Goal: Task Accomplishment & Management: Complete application form

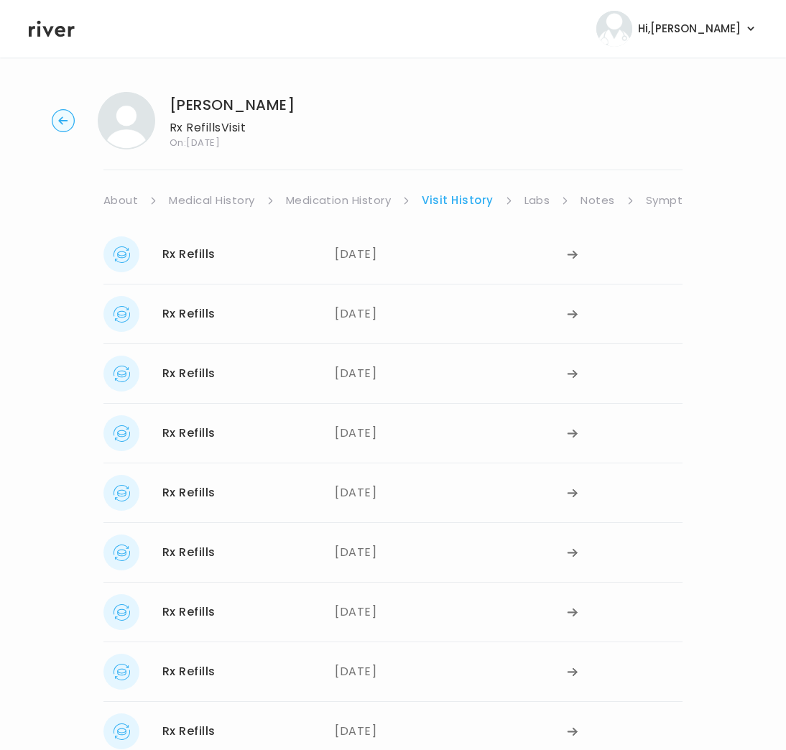
click at [64, 122] on circle "button" at bounding box center [63, 121] width 22 height 22
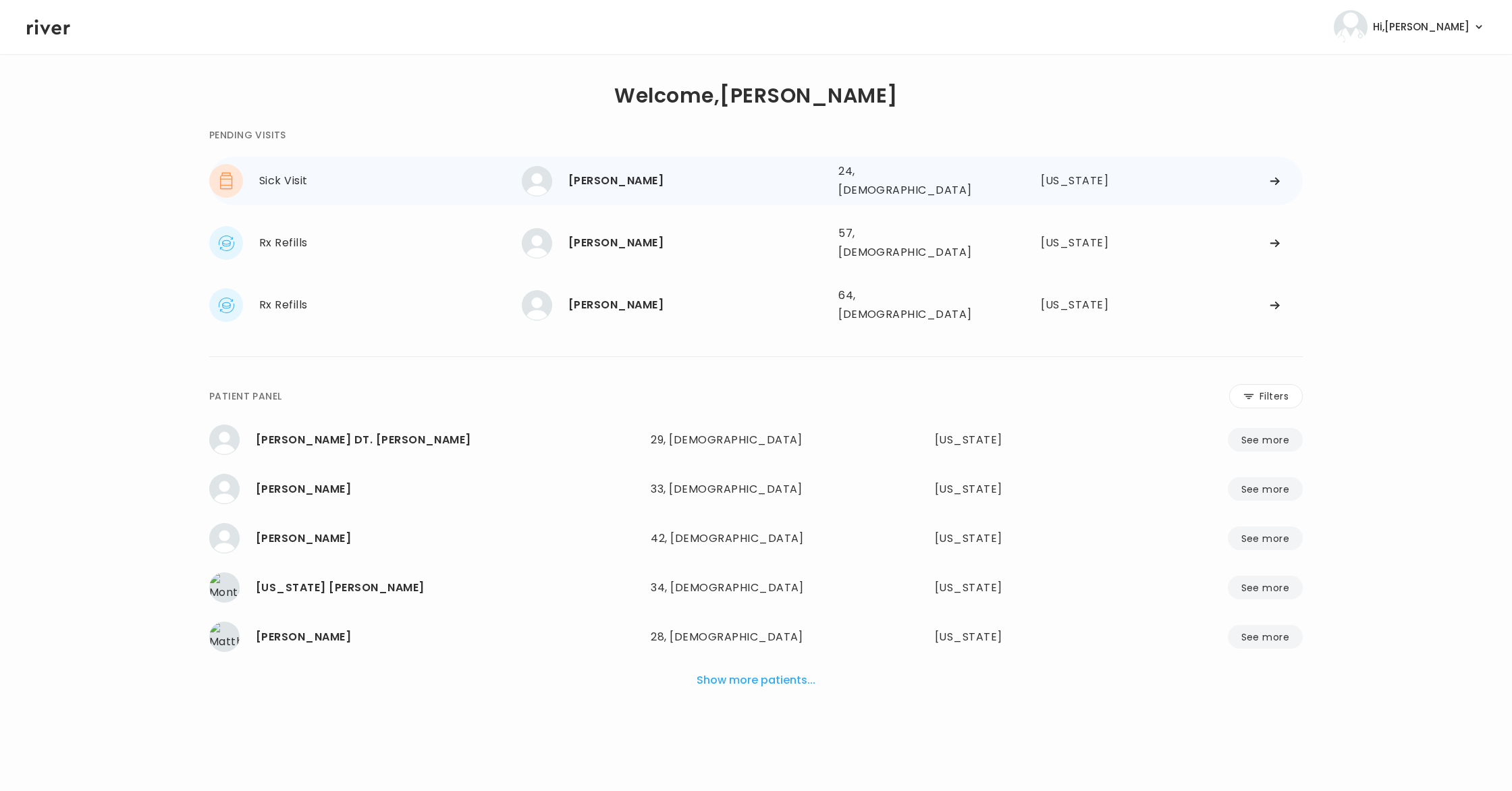
click at [629, 178] on div "[PERSON_NAME]" at bounding box center [698, 181] width 259 height 19
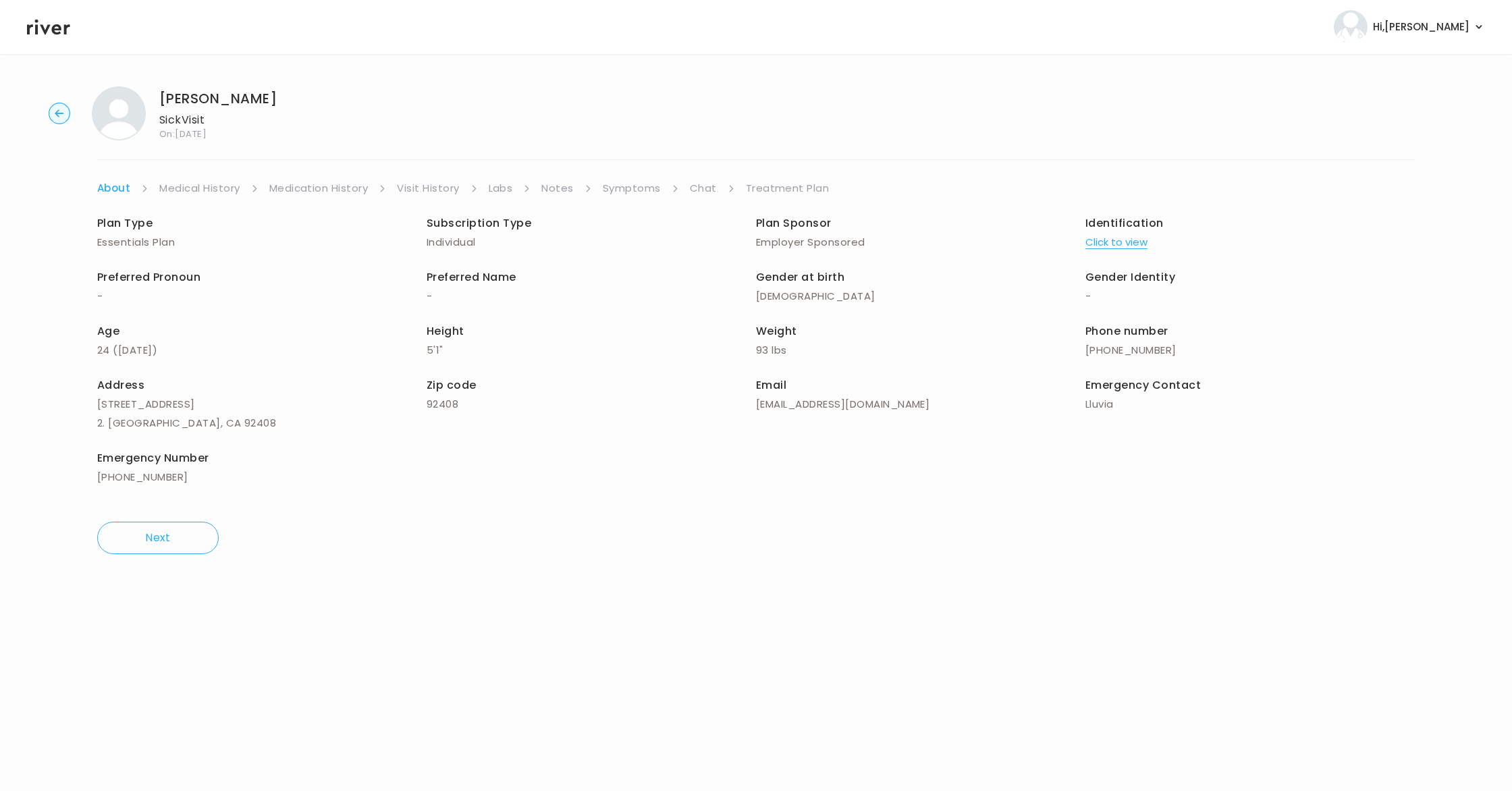
click at [748, 186] on link "Treatment Plan" at bounding box center [787, 188] width 84 height 19
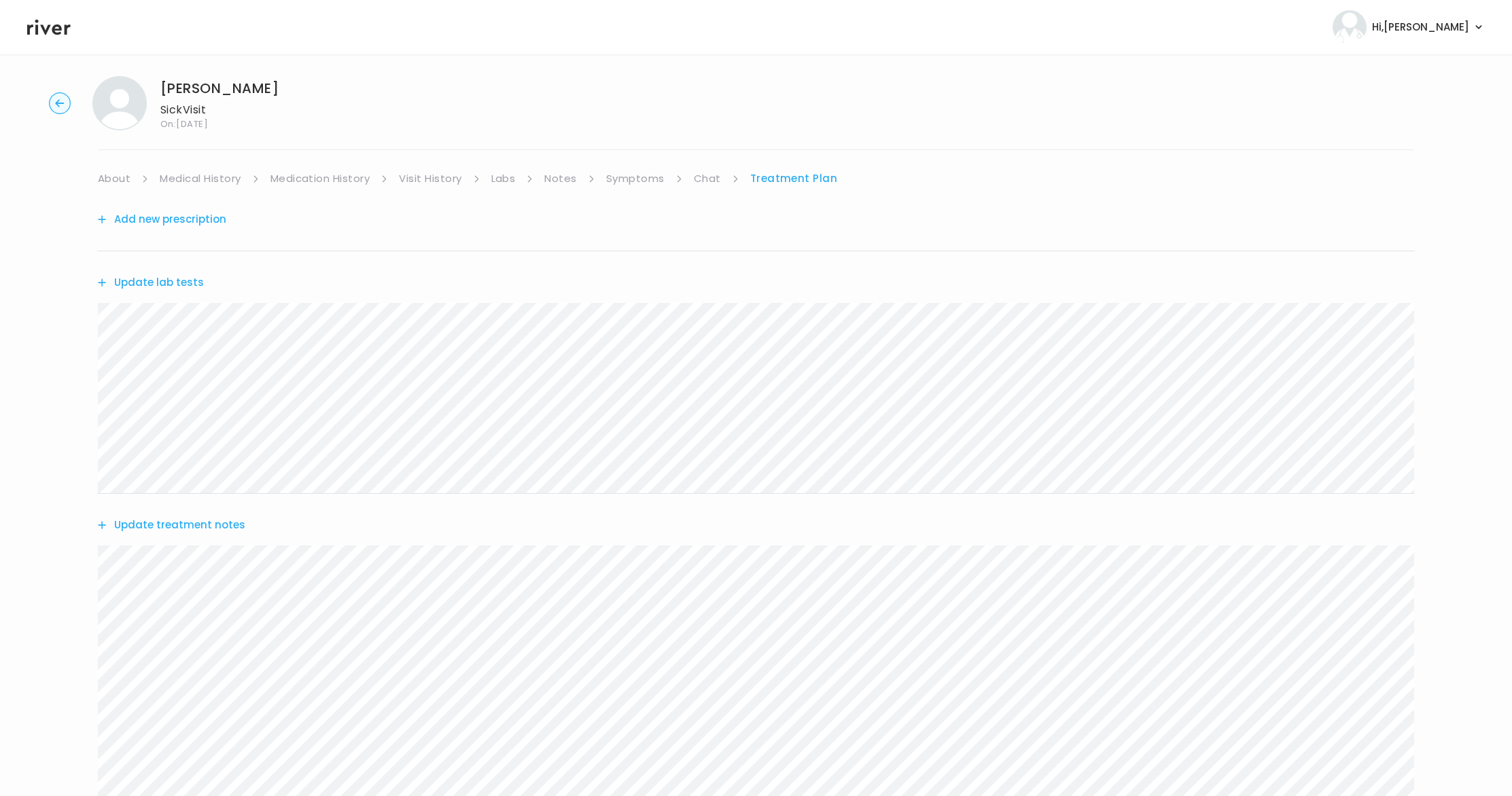
scroll to position [55, 0]
click at [183, 231] on button "Add new prescription" at bounding box center [162, 231] width 129 height 19
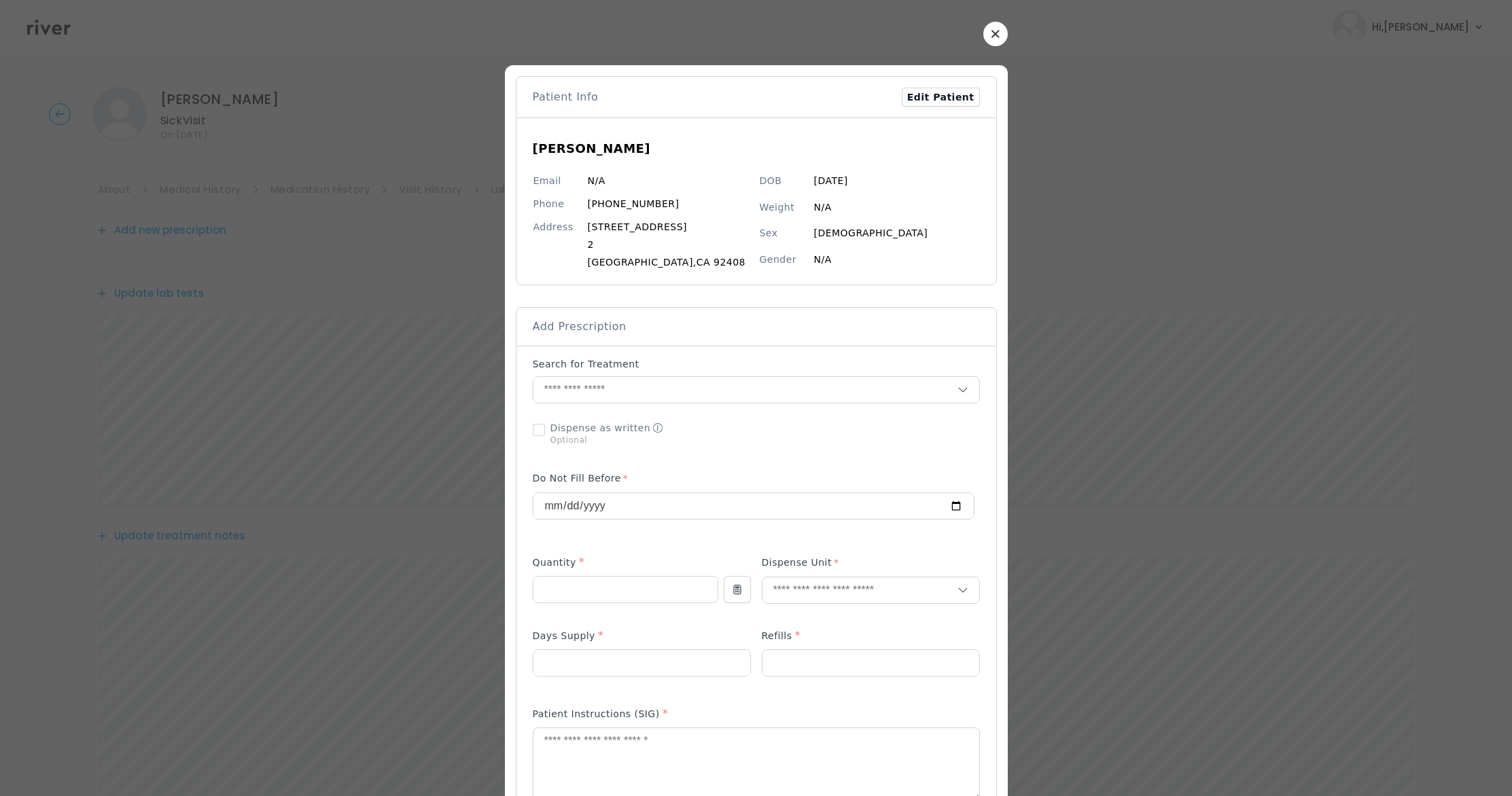
click at [562, 328] on span "Add Prescription" at bounding box center [579, 327] width 94 height 15
click at [588, 325] on span "Add Prescription" at bounding box center [579, 327] width 94 height 15
drag, startPoint x: 593, startPoint y: 324, endPoint x: 599, endPoint y: 331, distance: 9.2
click at [595, 326] on span "Add Prescription" at bounding box center [579, 327] width 94 height 15
click at [582, 383] on input "text" at bounding box center [745, 389] width 424 height 26
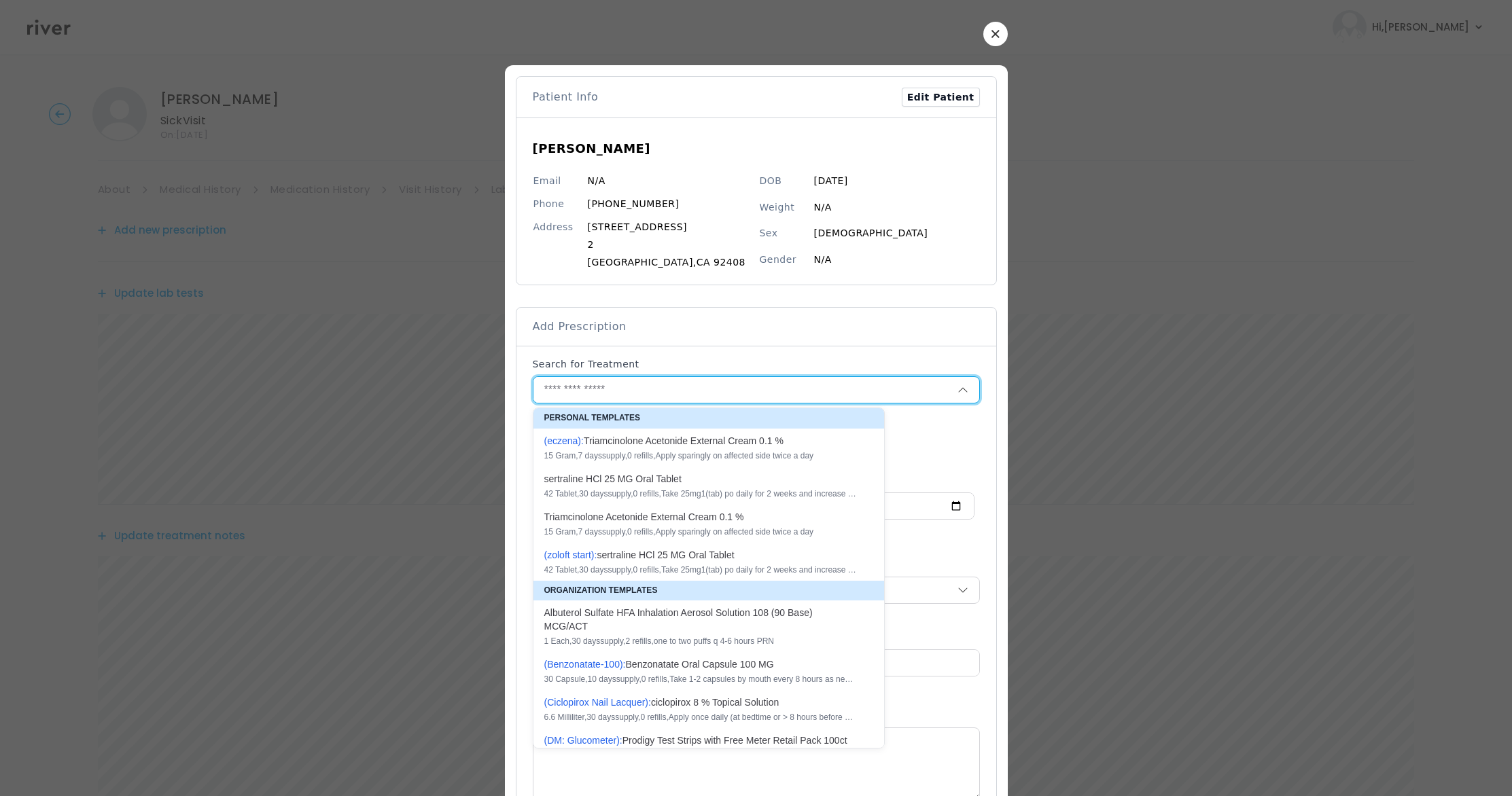
paste input "*********"
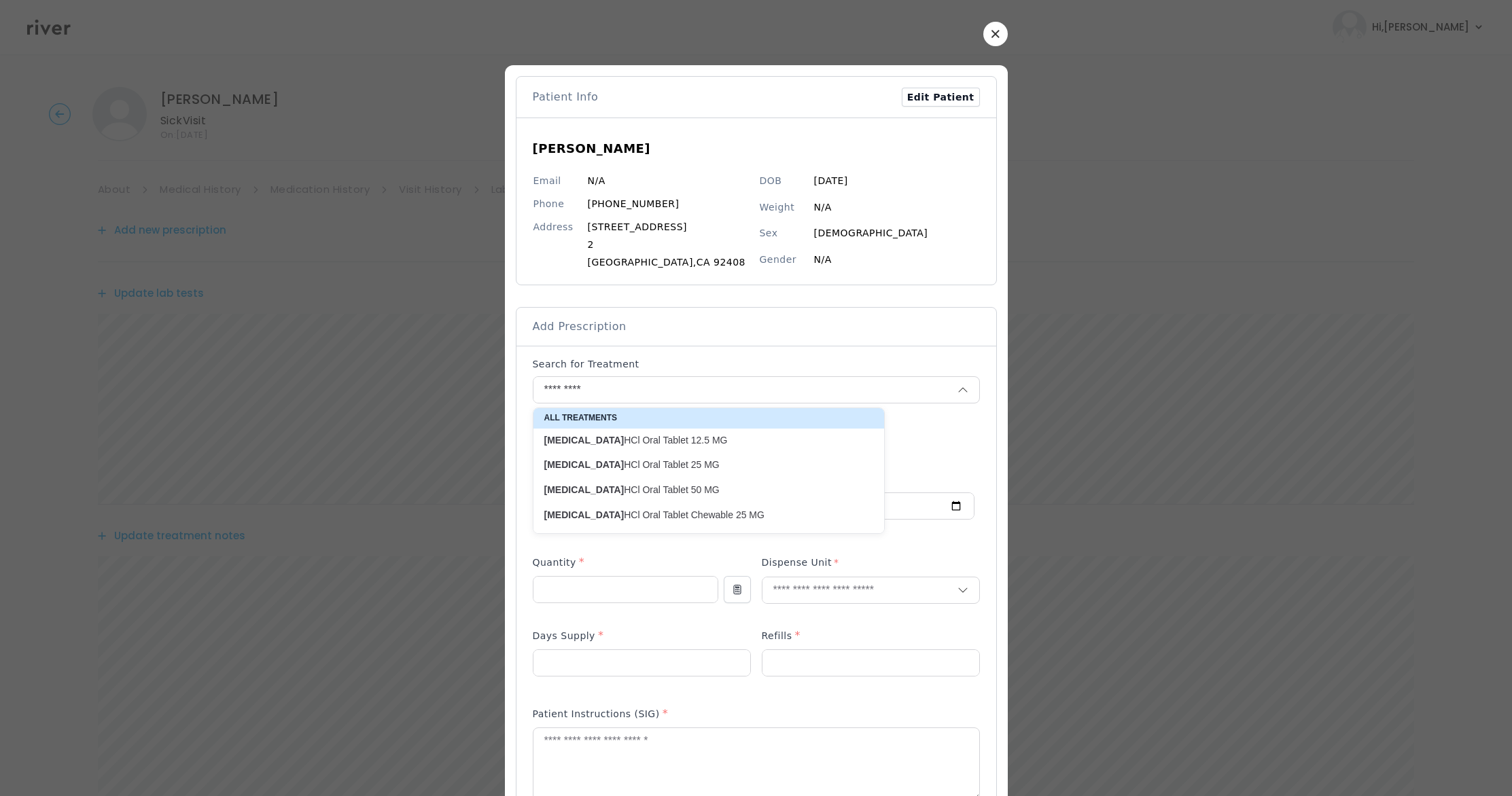
click at [660, 469] on p "Meclizine HCl Oral Tablet 25 MG" at bounding box center [701, 465] width 313 height 13
type input "**********"
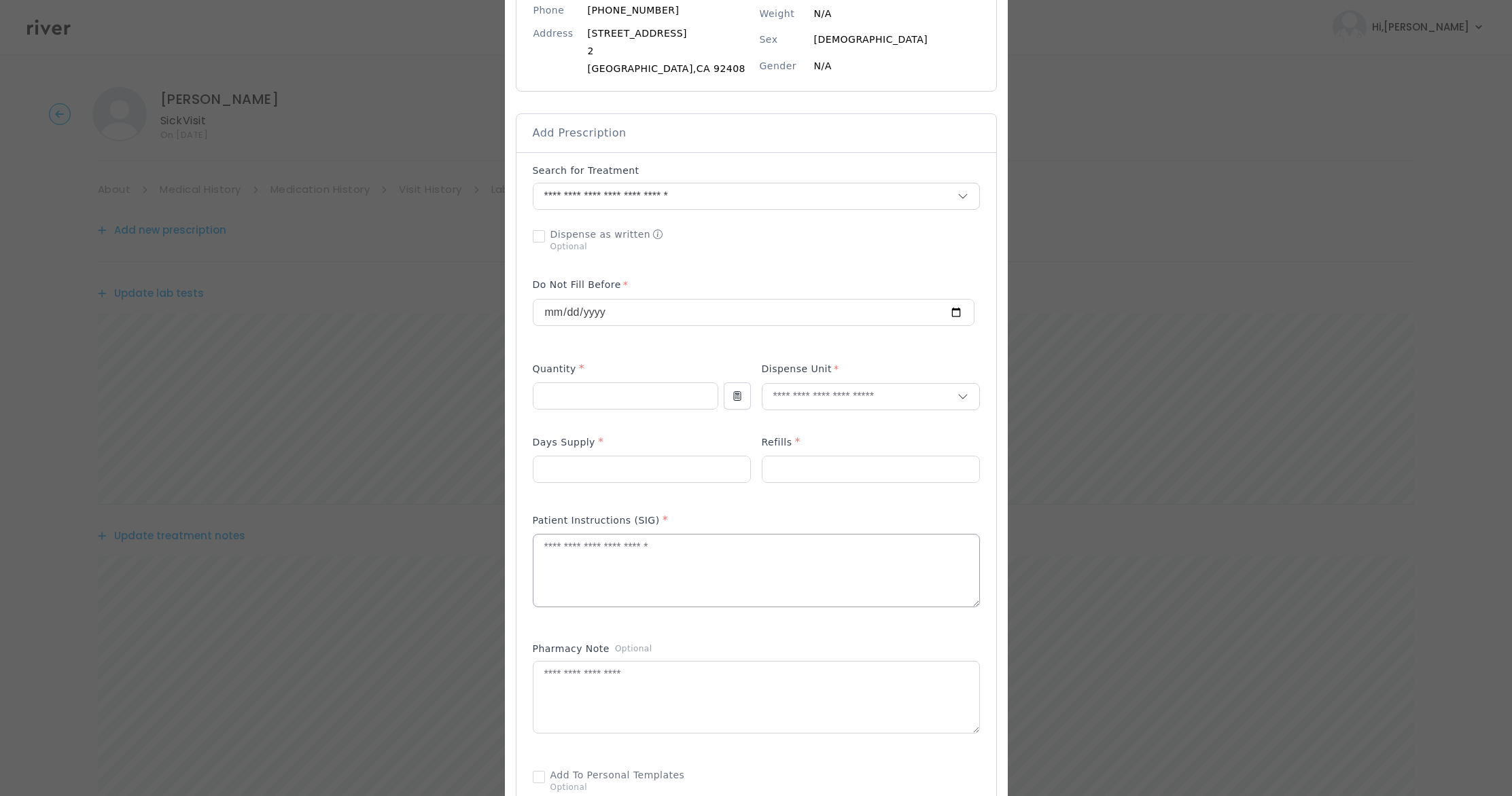
scroll to position [290, 0]
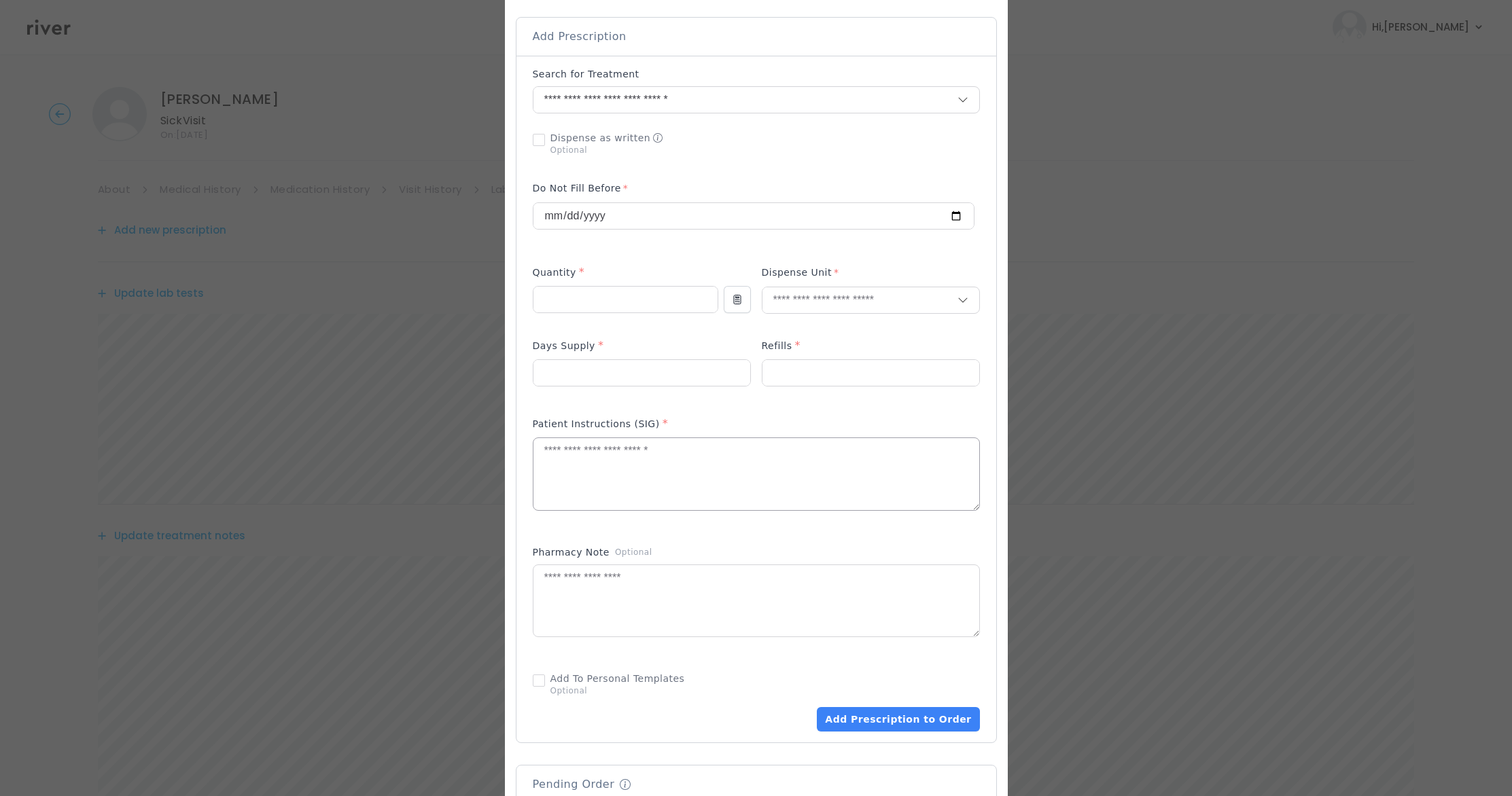
click at [565, 453] on textarea at bounding box center [756, 474] width 445 height 72
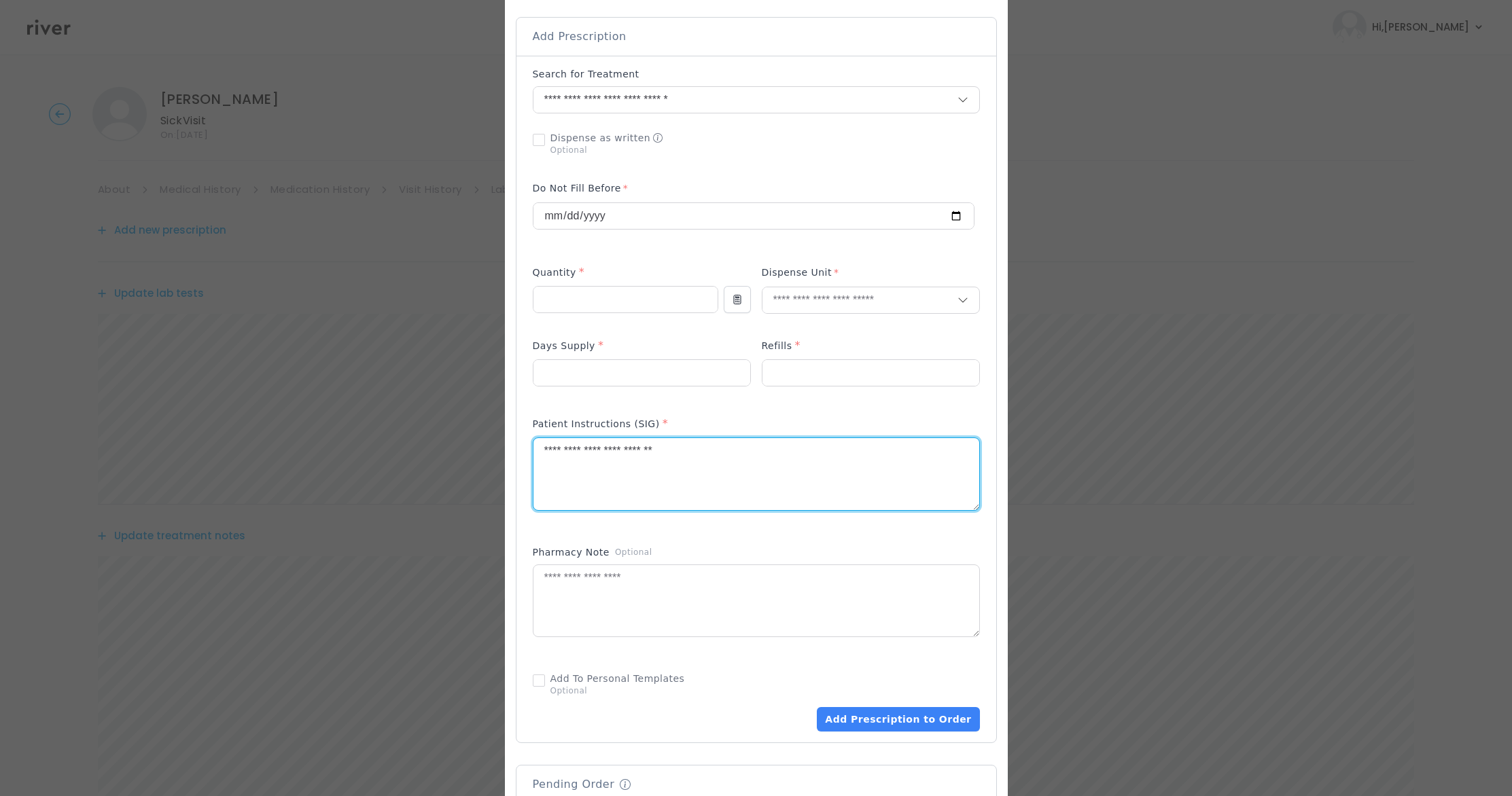
click at [602, 450] on textarea "**********" at bounding box center [756, 474] width 445 height 72
click at [767, 455] on textarea "**********" at bounding box center [756, 474] width 445 height 72
type textarea "**********"
click at [555, 298] on input "number" at bounding box center [625, 299] width 184 height 26
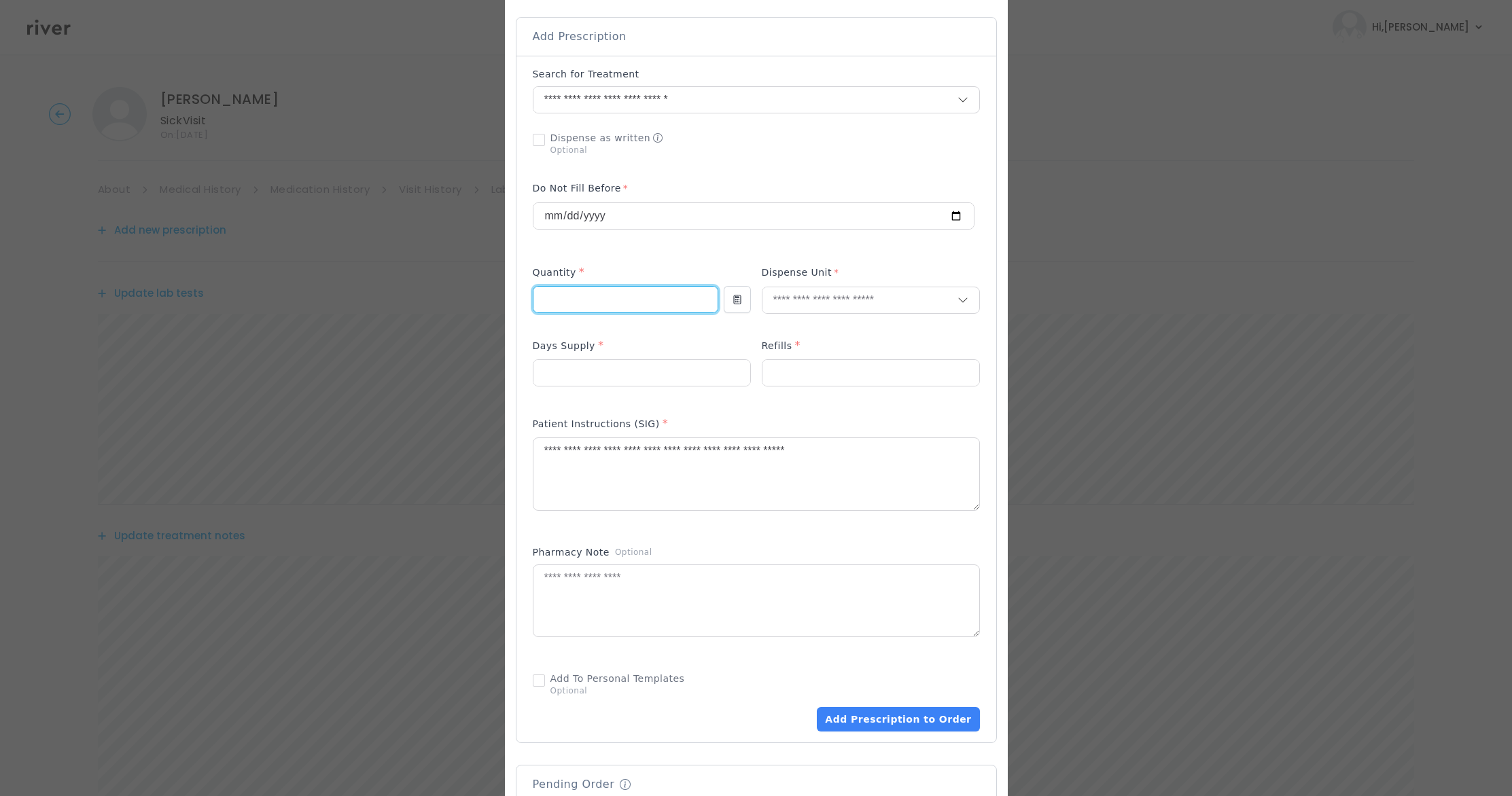
type input "**"
click at [837, 300] on input "text" at bounding box center [860, 300] width 195 height 26
type input "**"
click at [817, 328] on p "Tablet" at bounding box center [870, 329] width 179 height 20
click at [564, 388] on p at bounding box center [641, 394] width 218 height 14
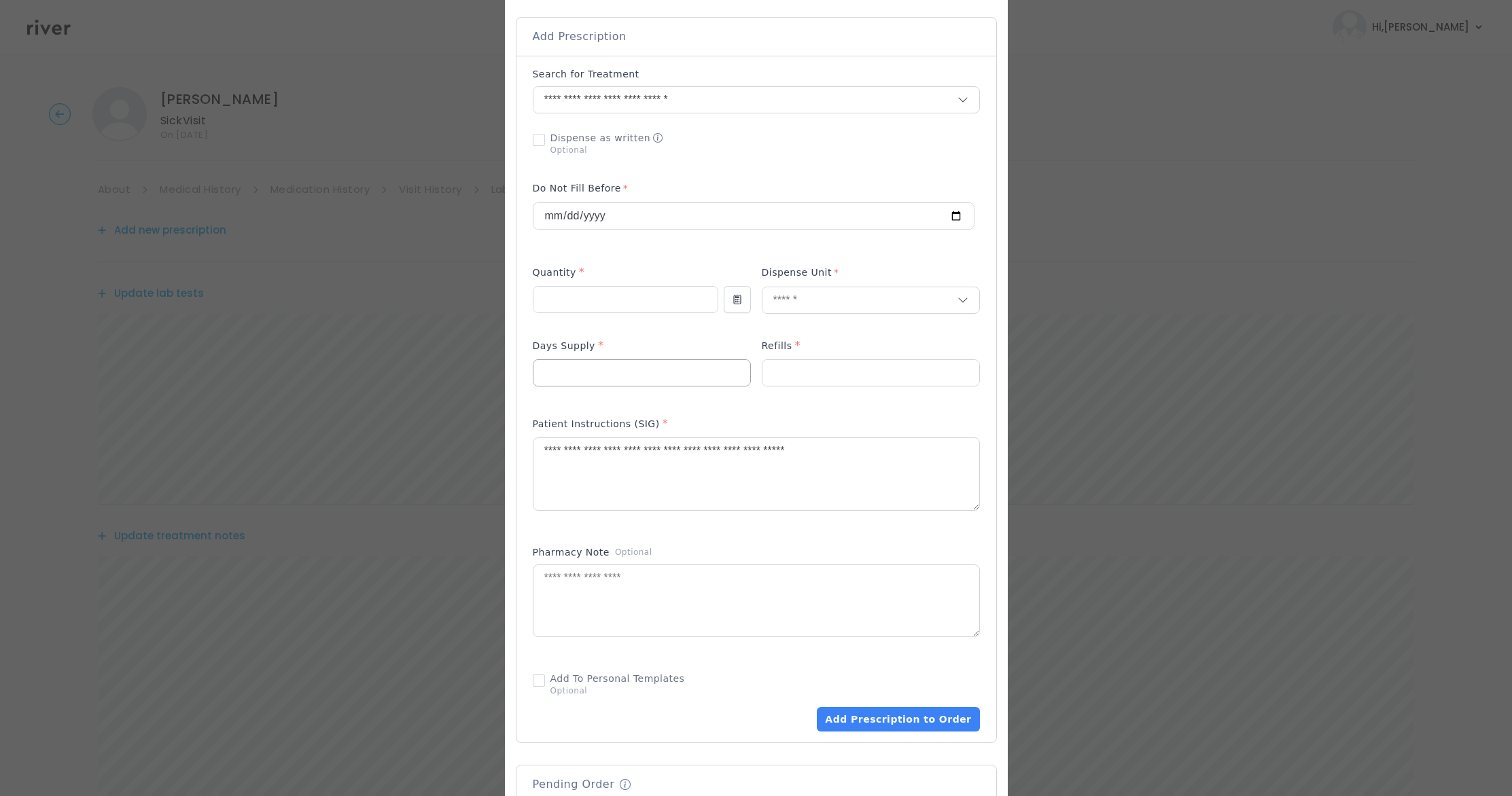
click at [565, 380] on input "number" at bounding box center [641, 372] width 217 height 26
type input "*"
click at [820, 370] on input "number" at bounding box center [870, 372] width 217 height 26
type input "*"
click at [882, 331] on div "Add Prescription to Order" at bounding box center [756, 399] width 447 height 665
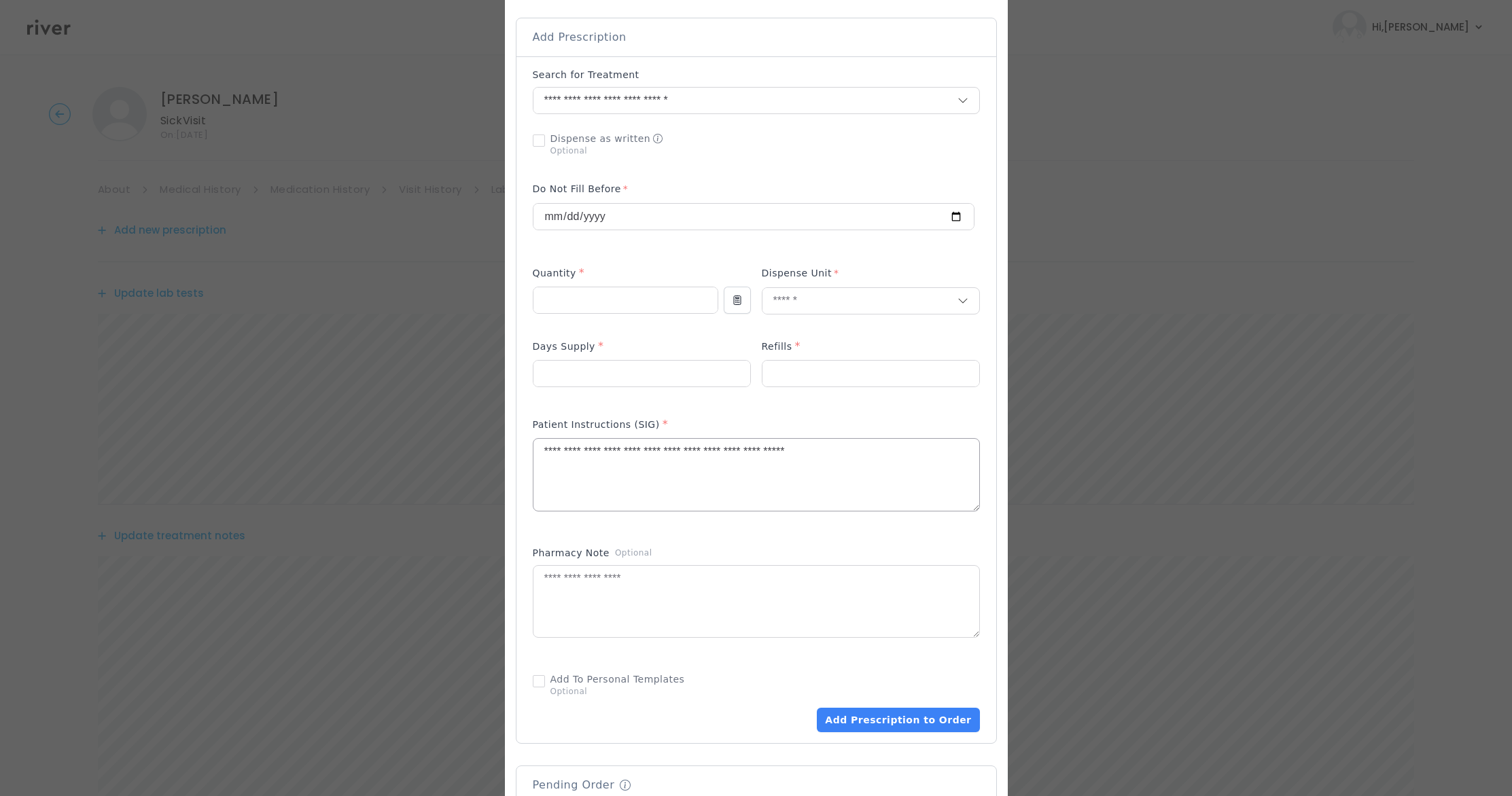
scroll to position [612, 0]
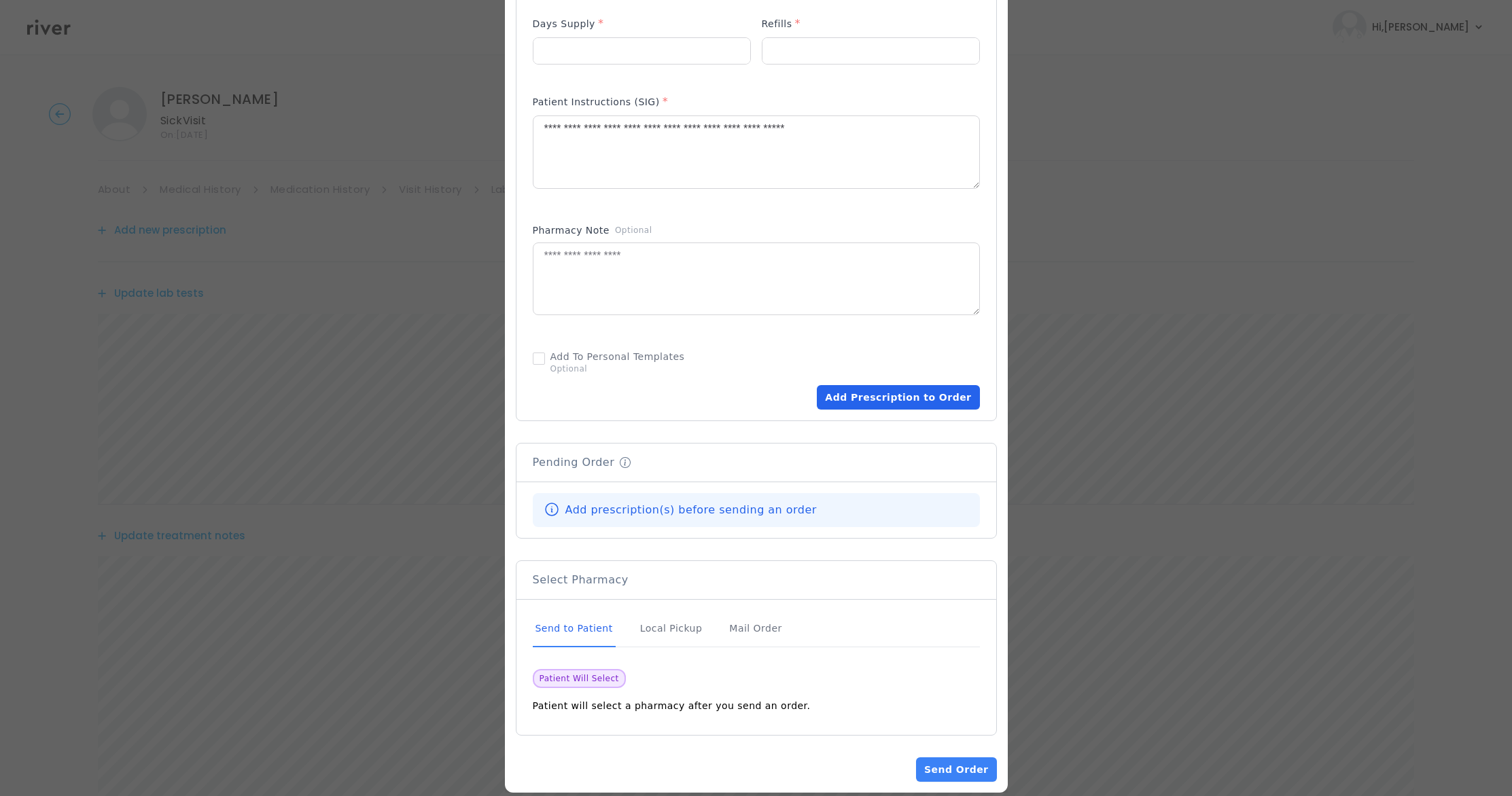
click at [899, 402] on button "Add Prescription to Order" at bounding box center [898, 397] width 163 height 25
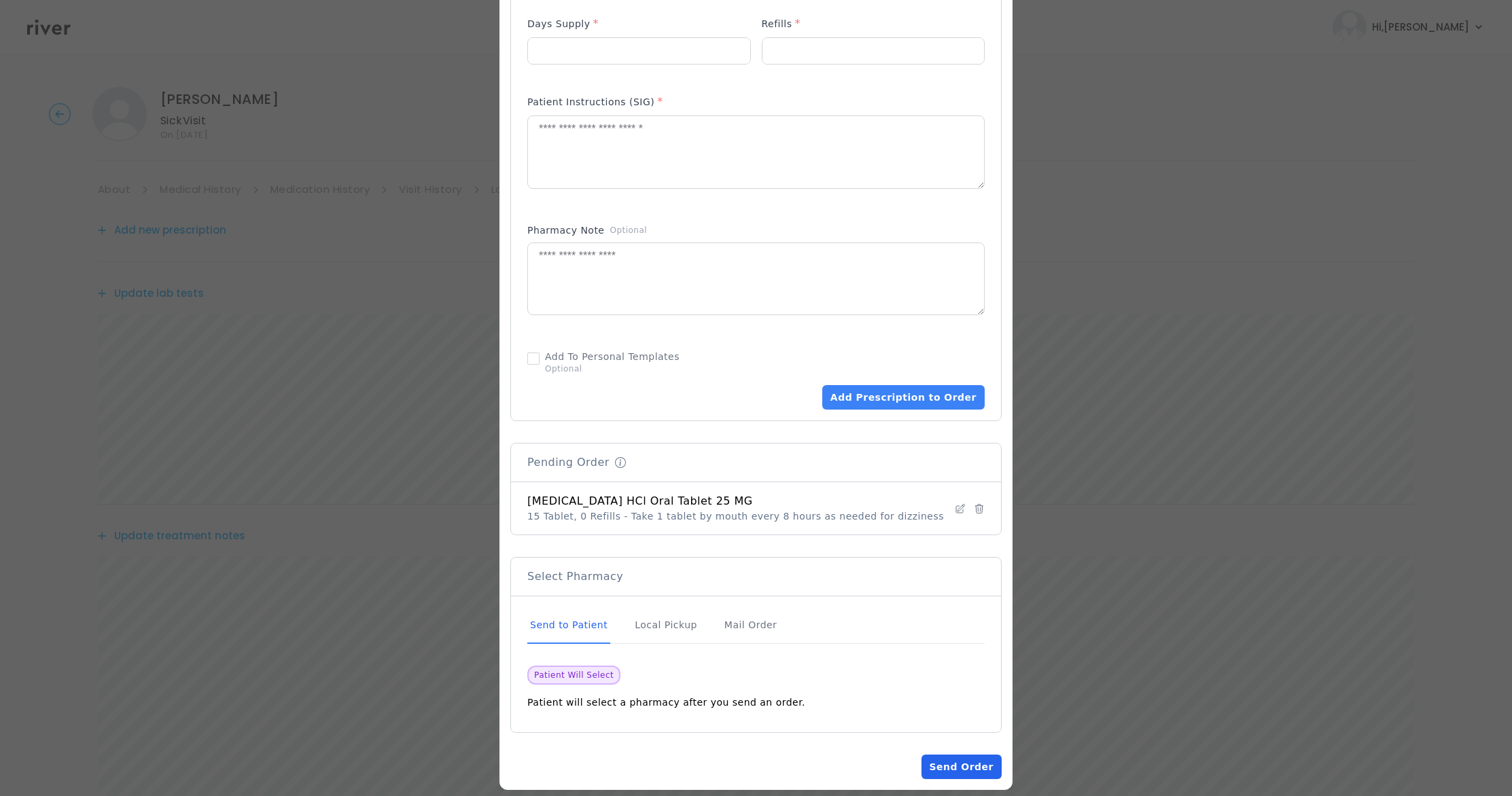
click at [962, 773] on button "Send Order" at bounding box center [961, 767] width 80 height 25
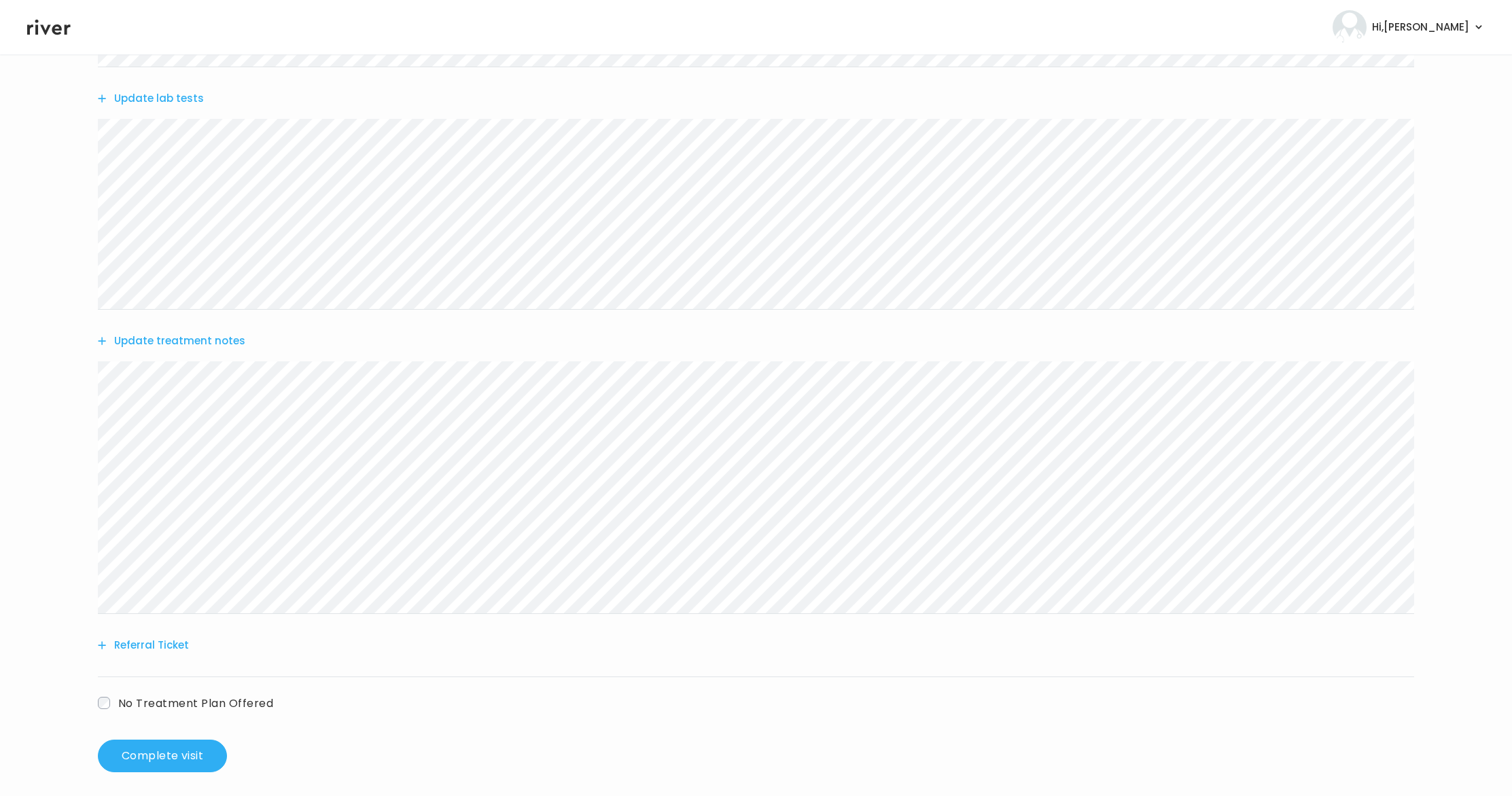
scroll to position [342, 0]
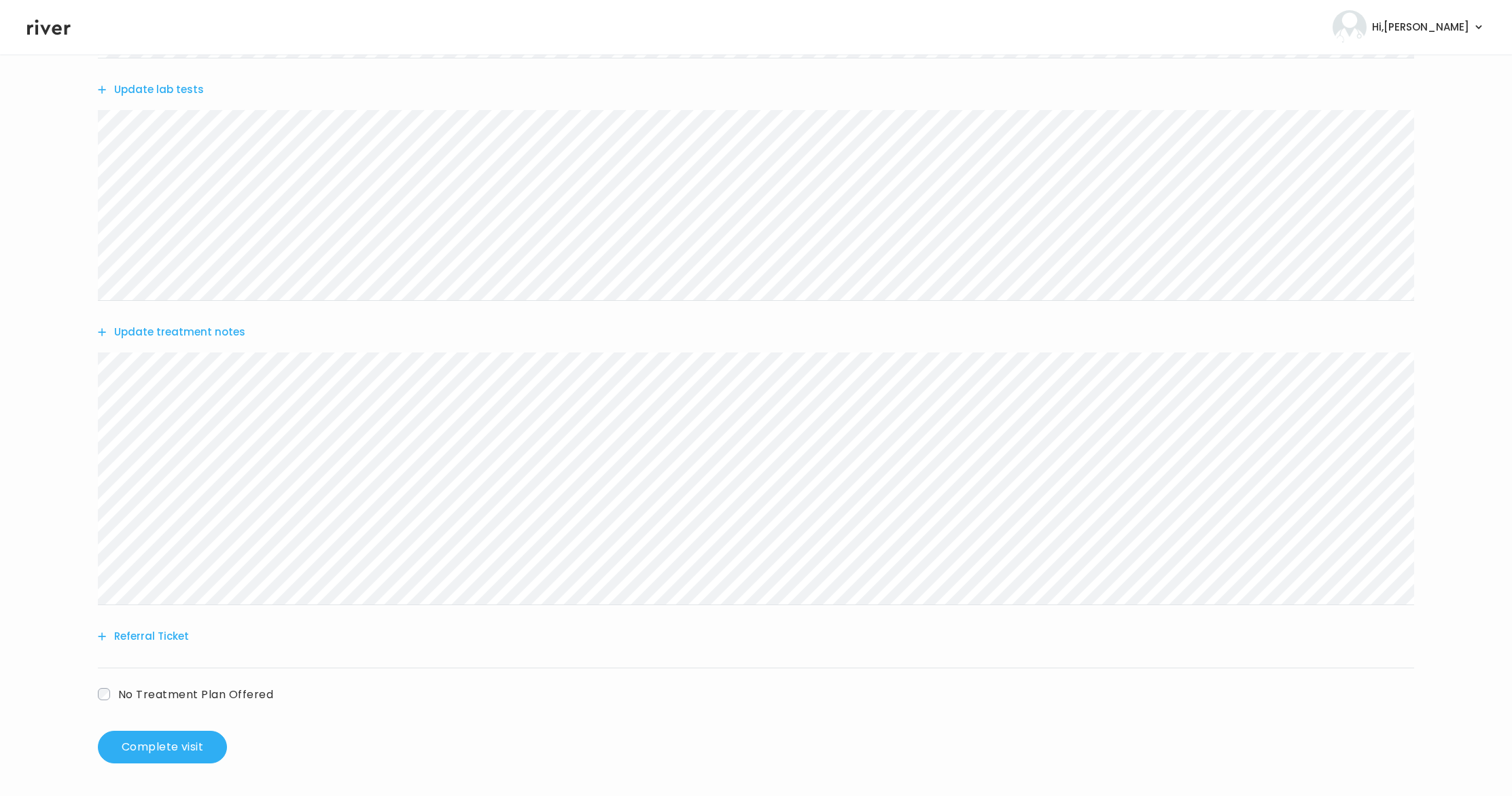
click at [167, 331] on button "Update treatment notes" at bounding box center [171, 332] width 148 height 19
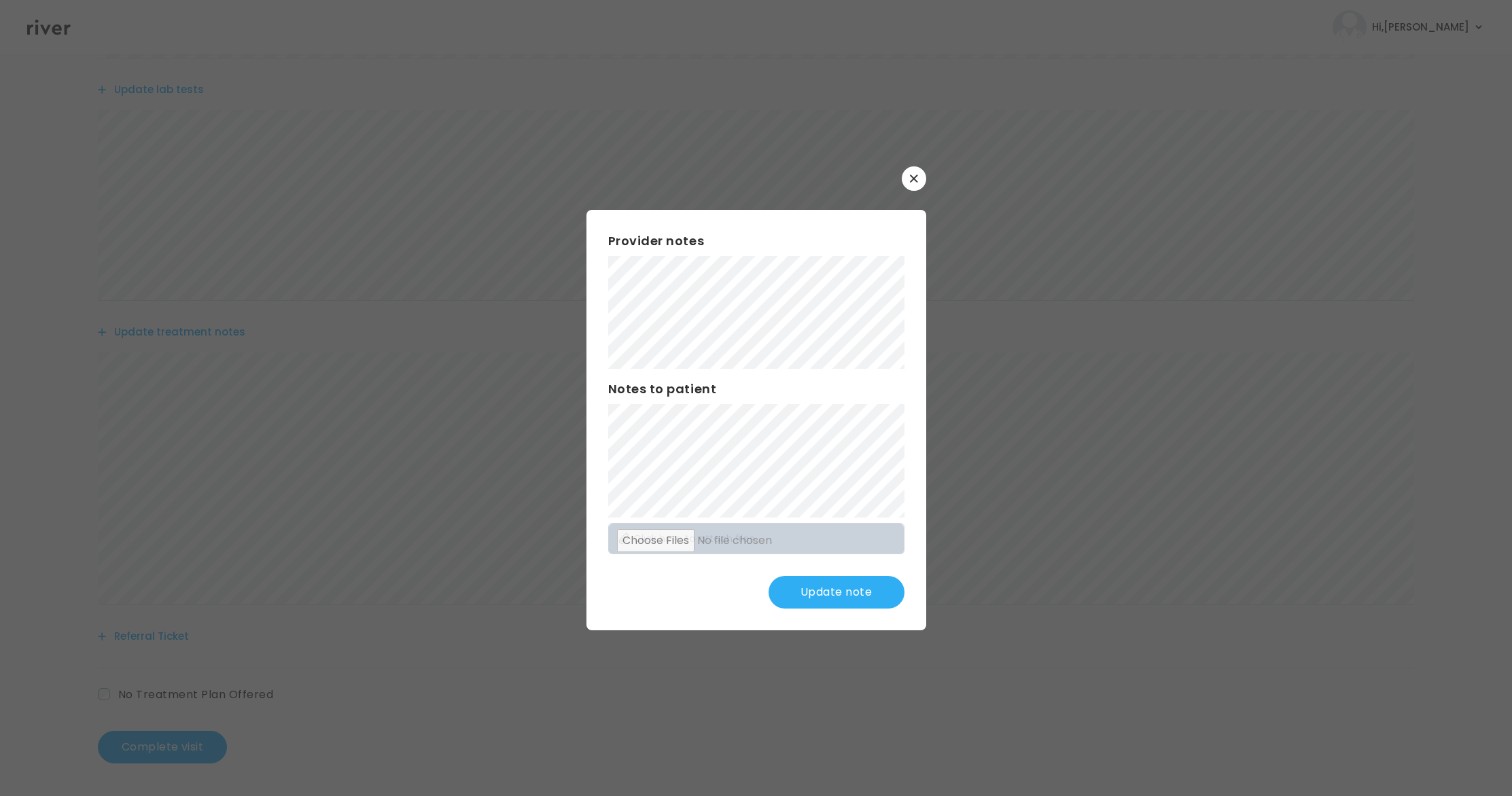
click at [825, 597] on button "Update note" at bounding box center [837, 592] width 136 height 32
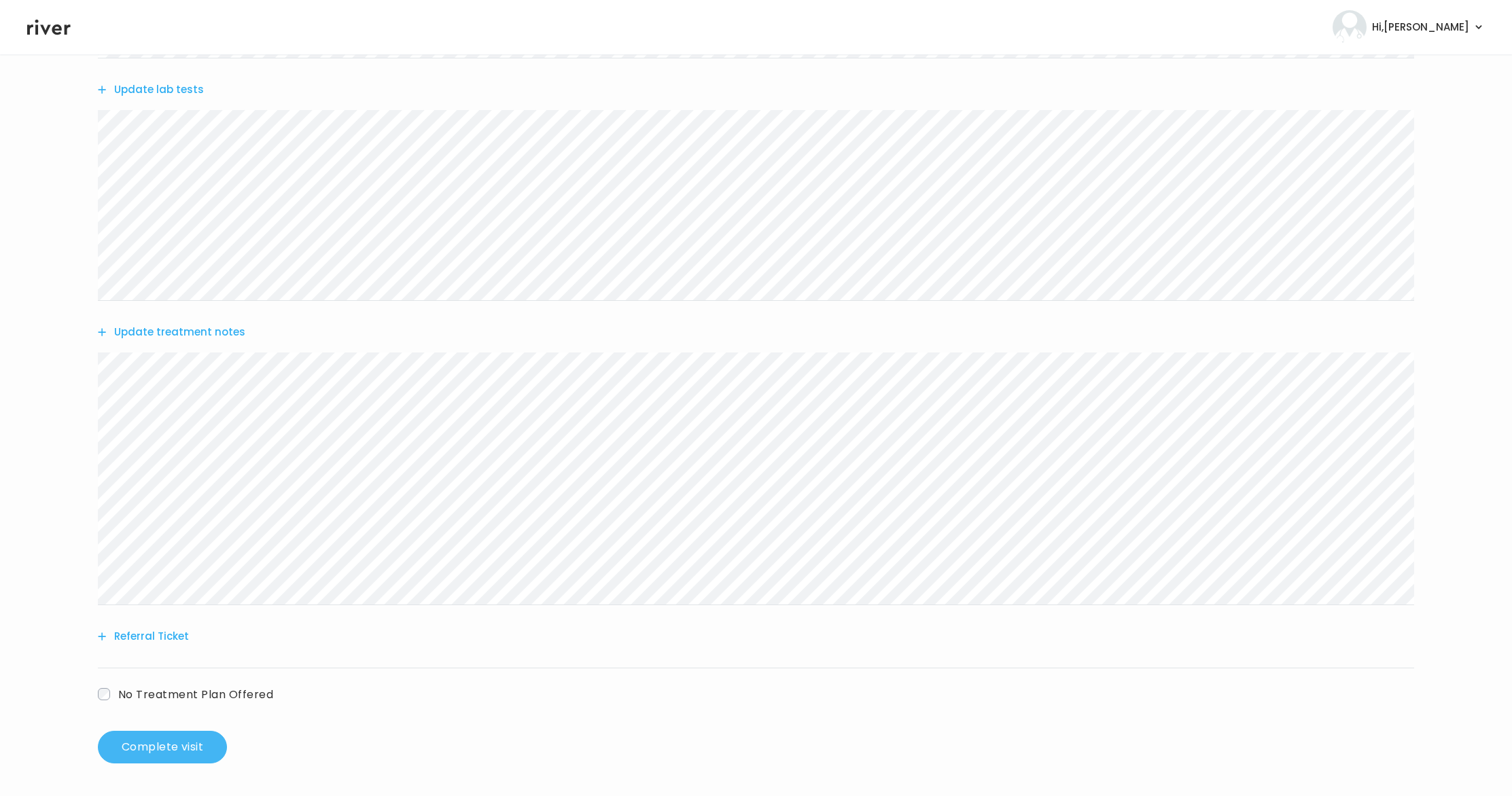
click at [153, 753] on button "Complete visit" at bounding box center [162, 747] width 130 height 32
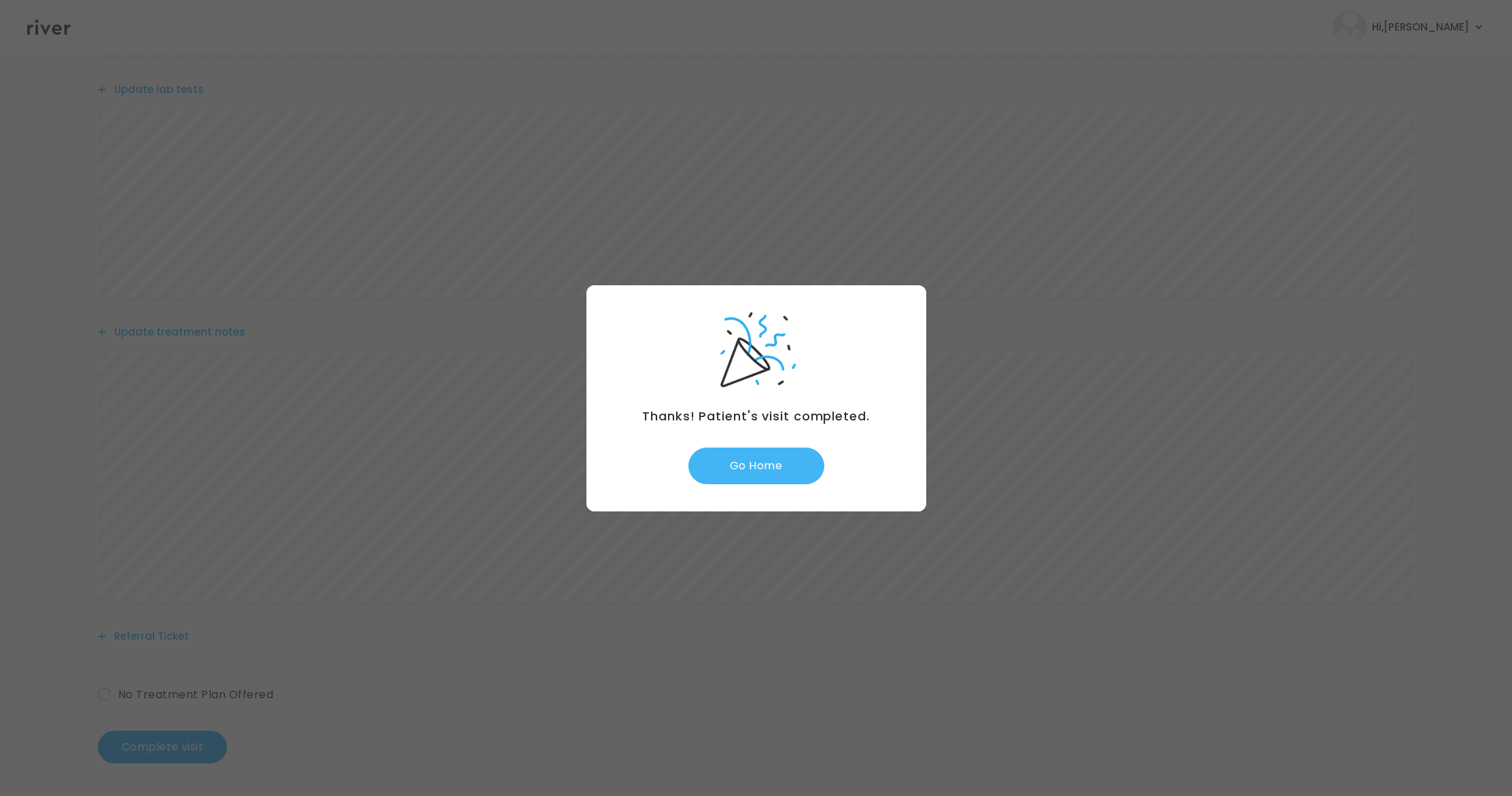
click at [751, 467] on button "Go Home" at bounding box center [756, 466] width 136 height 37
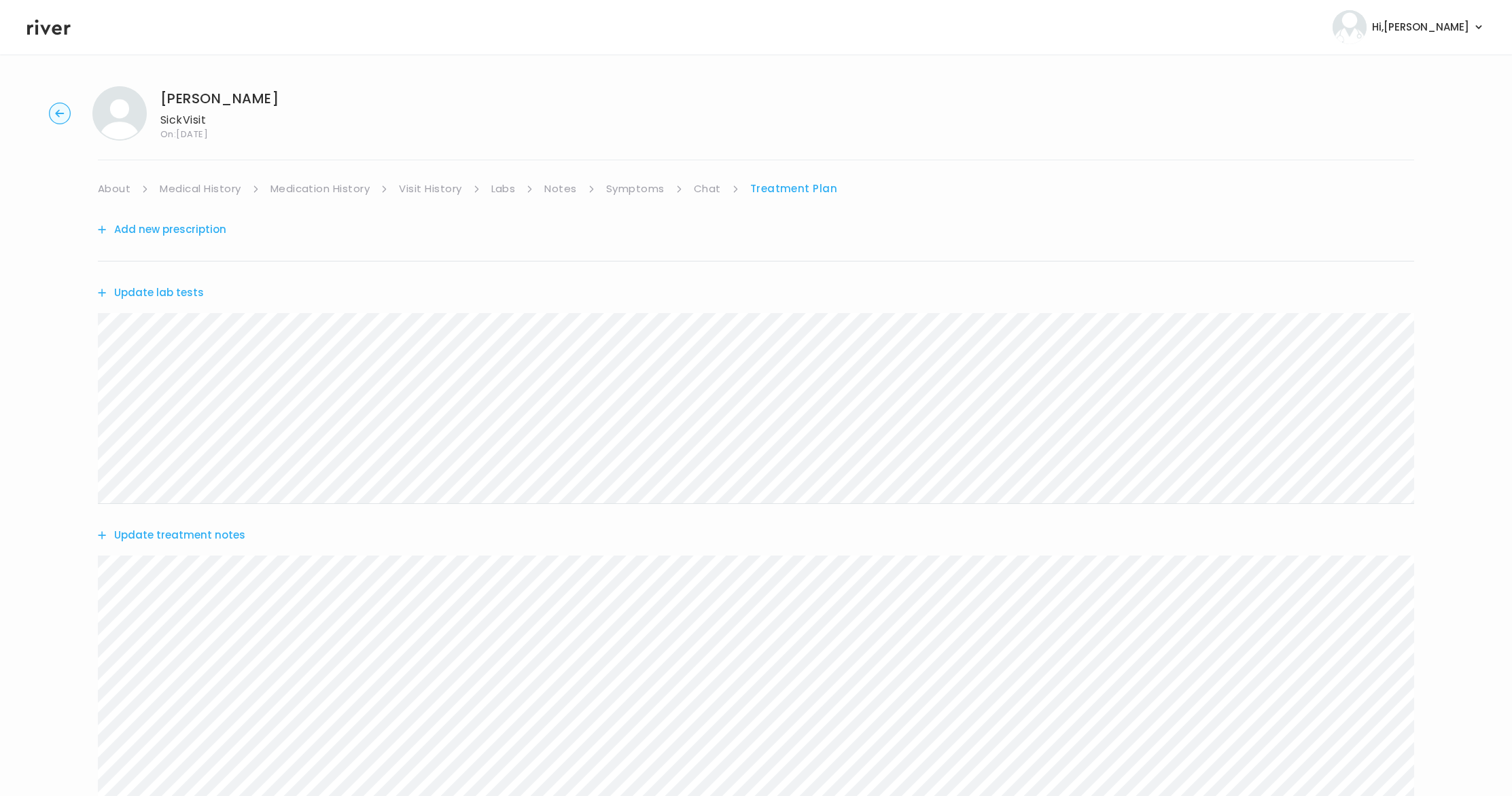
scroll to position [3, 0]
click at [625, 187] on link "Symptoms" at bounding box center [635, 187] width 59 height 19
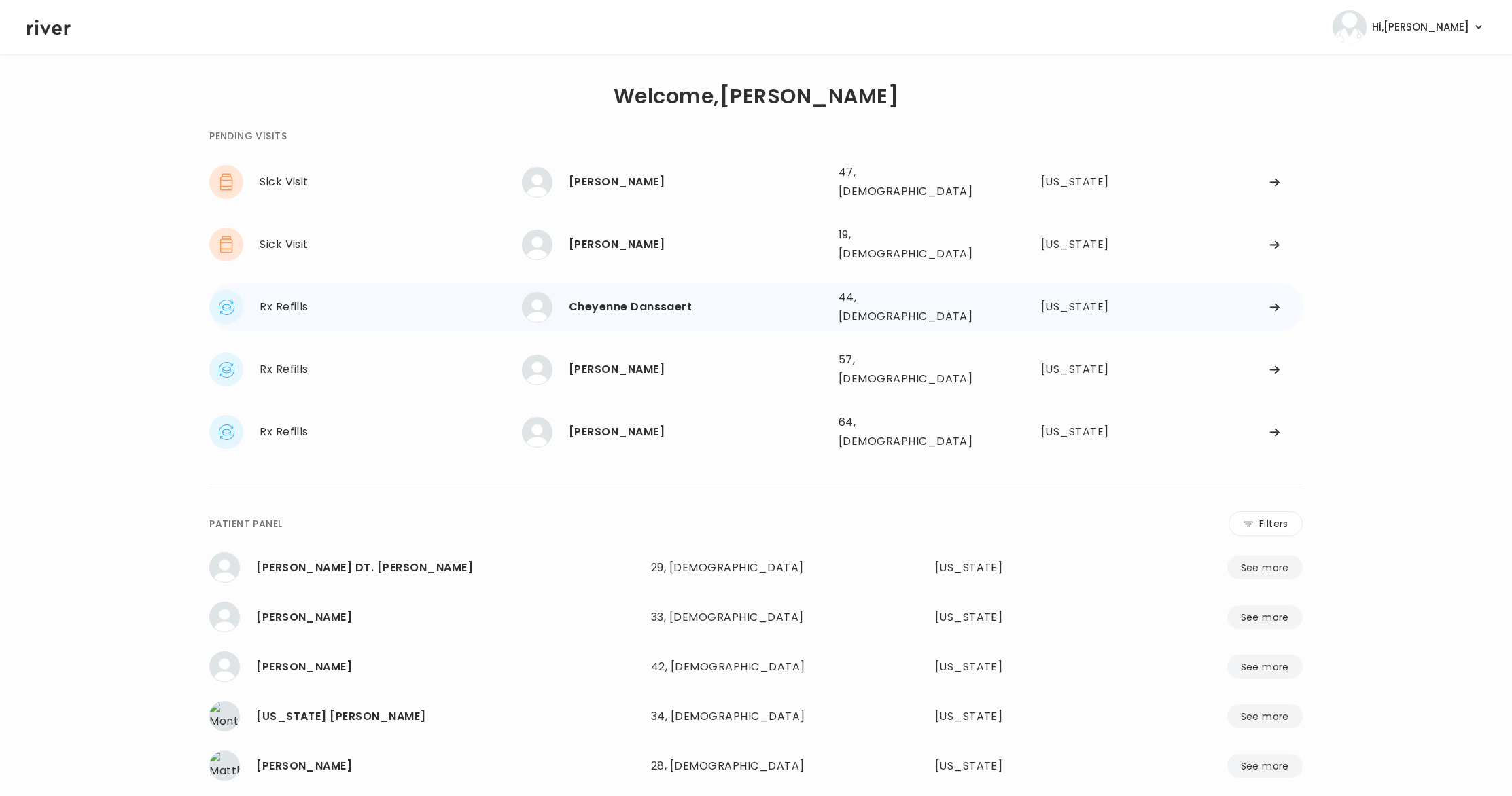
click at [634, 298] on div "Cheyenne Danssaert" at bounding box center [698, 307] width 259 height 19
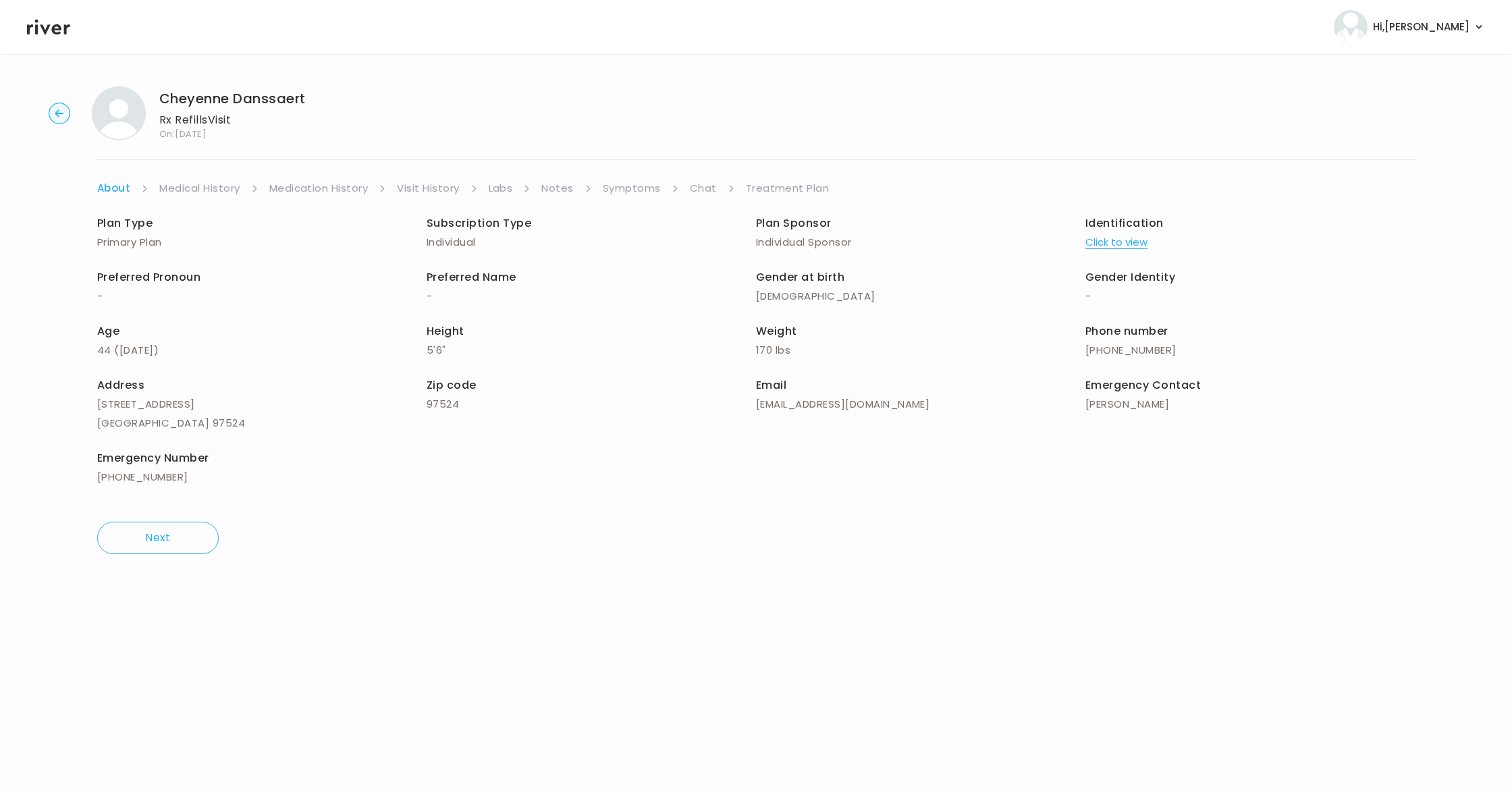
click at [760, 188] on link "Treatment Plan" at bounding box center [787, 188] width 84 height 19
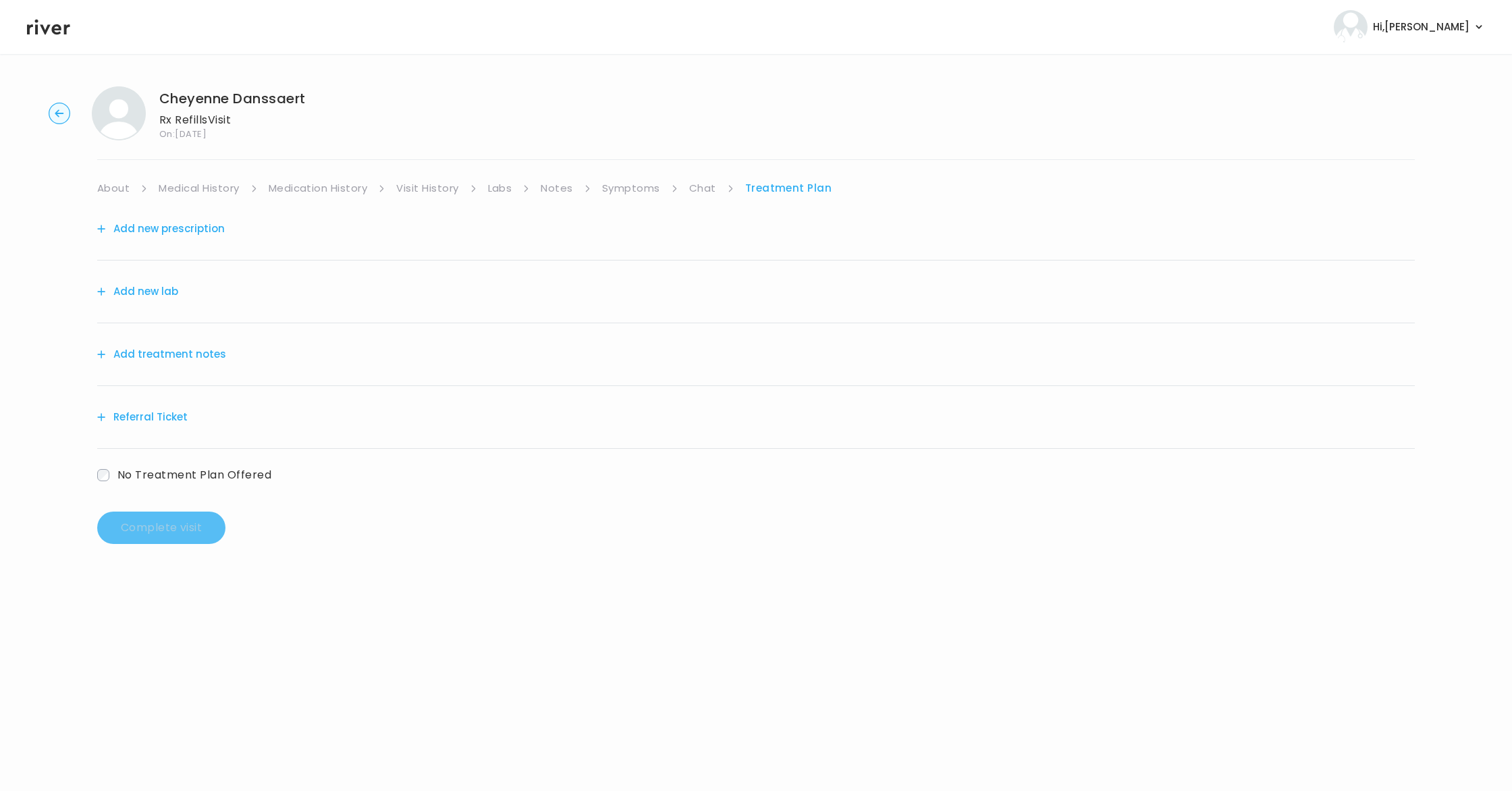
click at [636, 189] on link "Symptoms" at bounding box center [631, 188] width 58 height 19
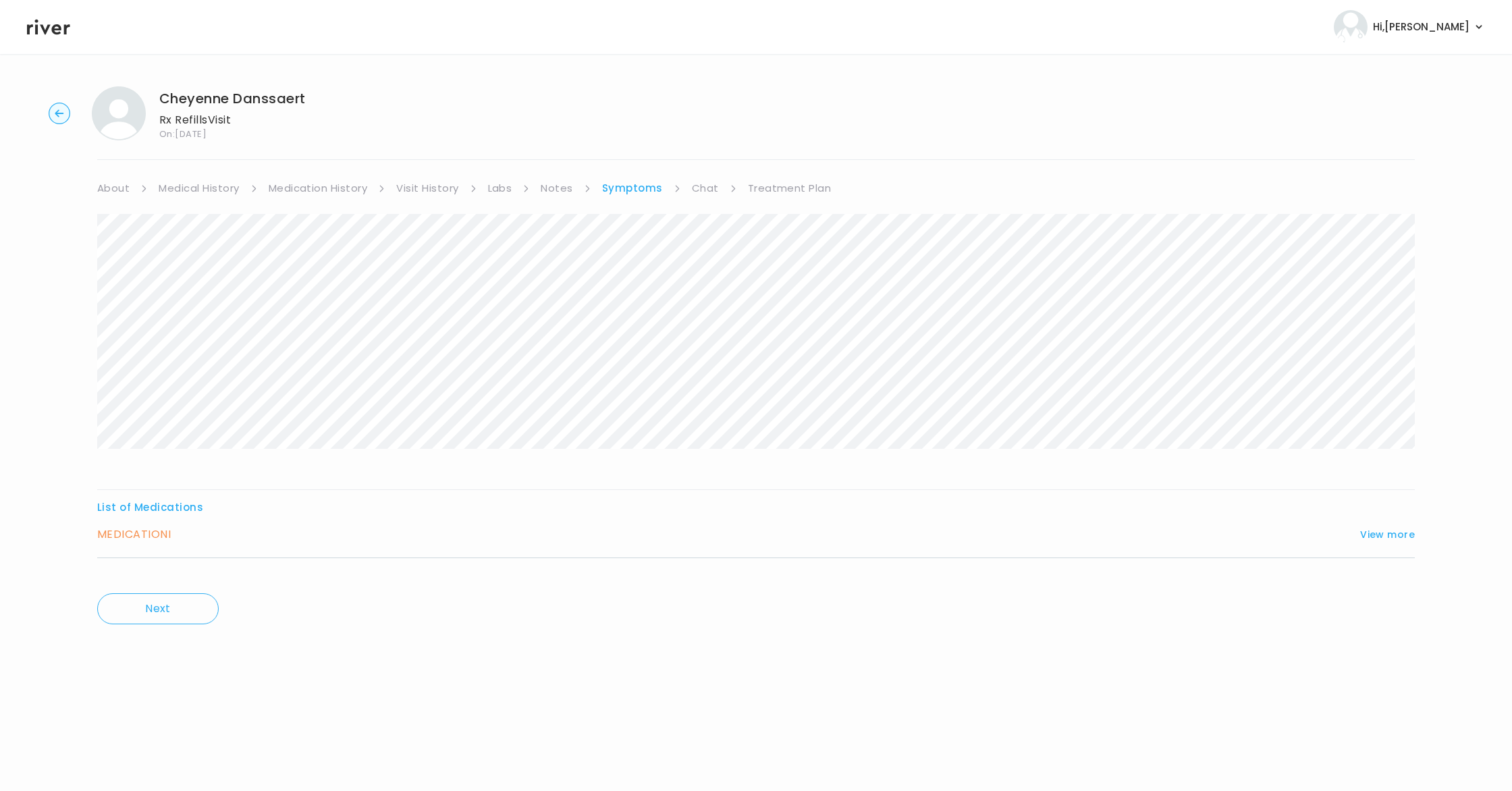
click at [147, 537] on h3 "MEDICATION I" at bounding box center [133, 535] width 73 height 19
click at [132, 536] on h3 "MEDICATION I" at bounding box center [133, 535] width 73 height 19
click at [1397, 536] on button "View more" at bounding box center [1387, 534] width 54 height 16
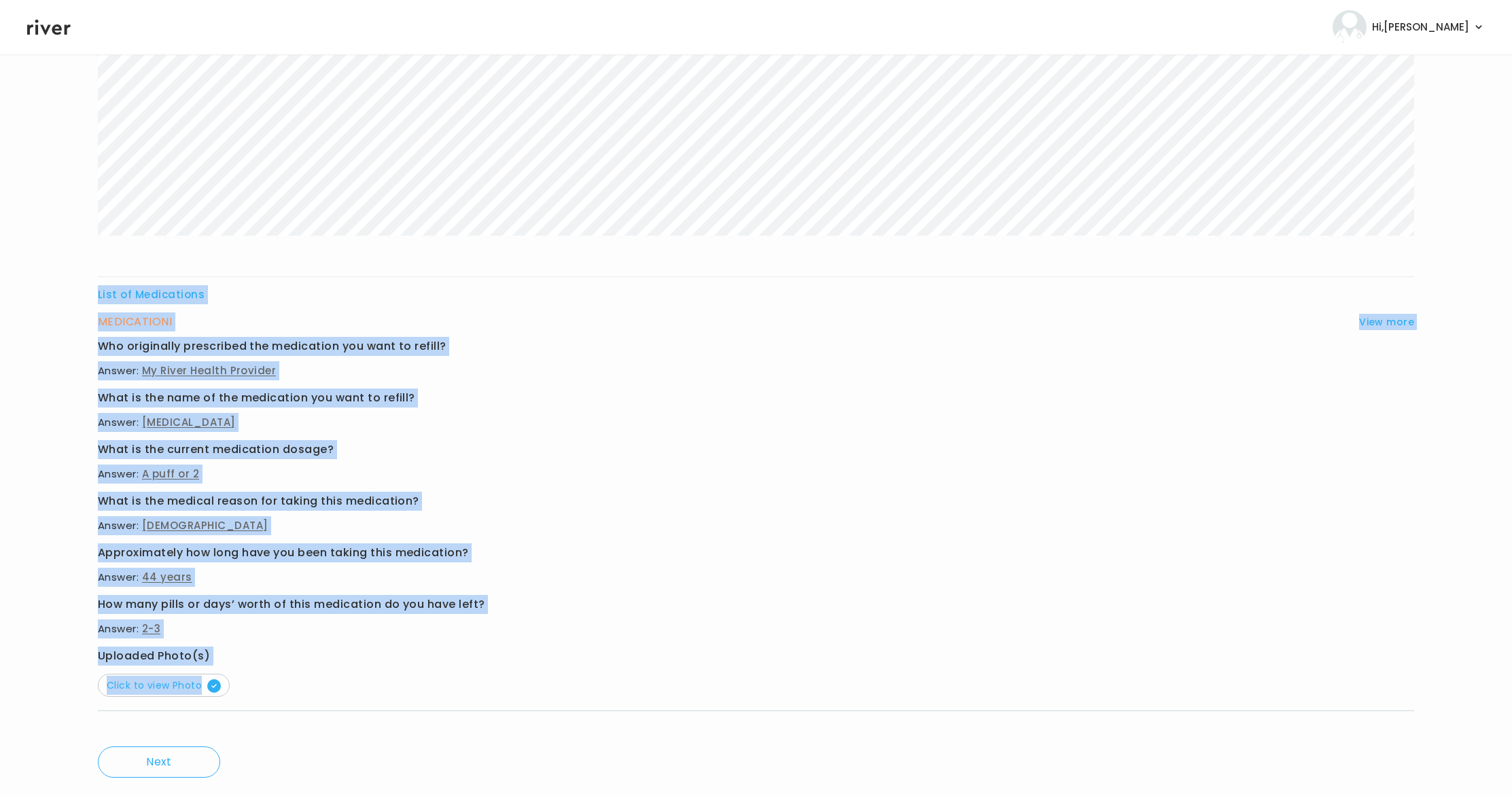
scroll to position [249, 0]
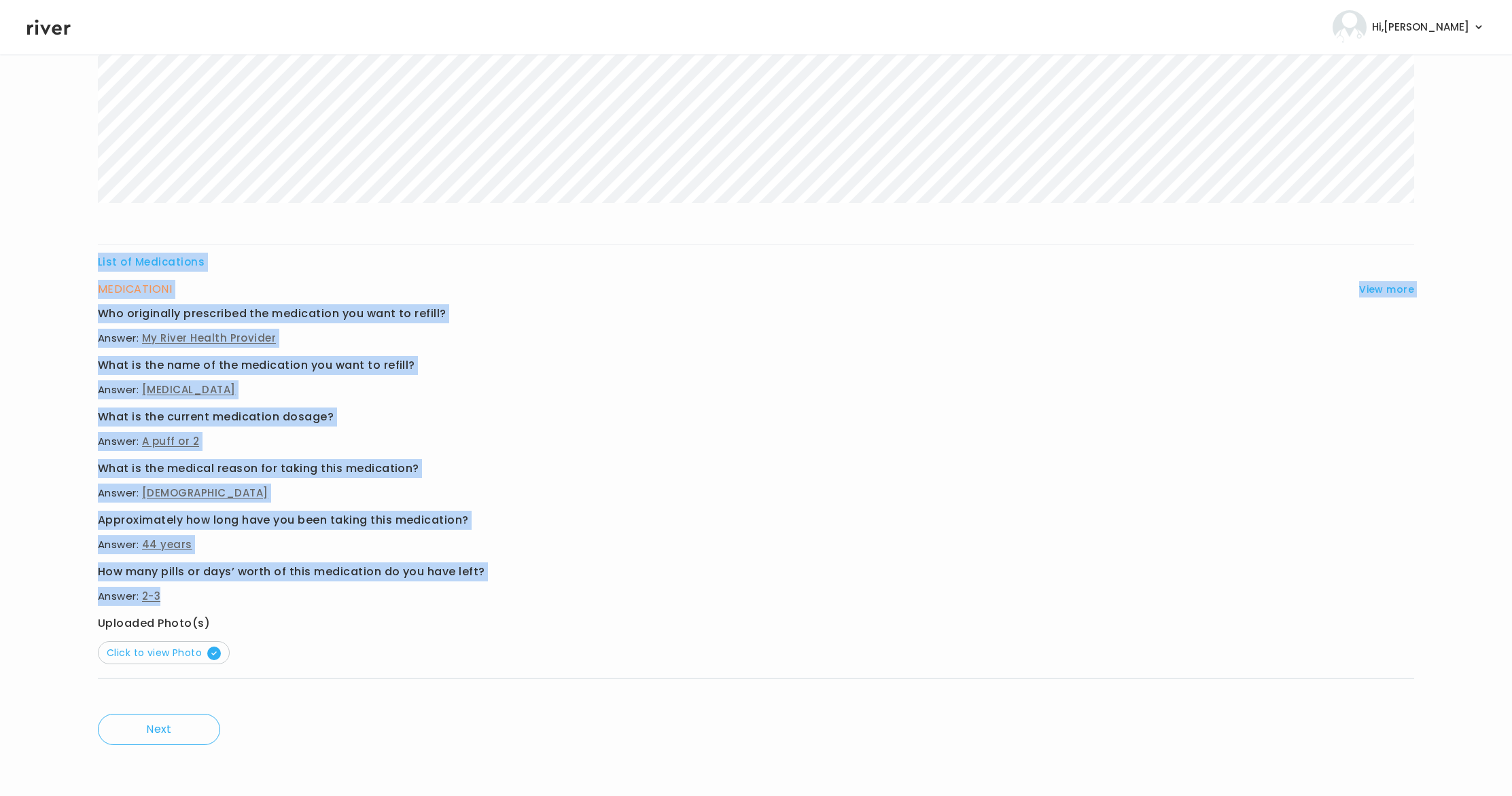
click at [619, 593] on div "List of Medications MEDICATION I View more Who originally prescribed the medica…" at bounding box center [756, 332] width 1316 height 731
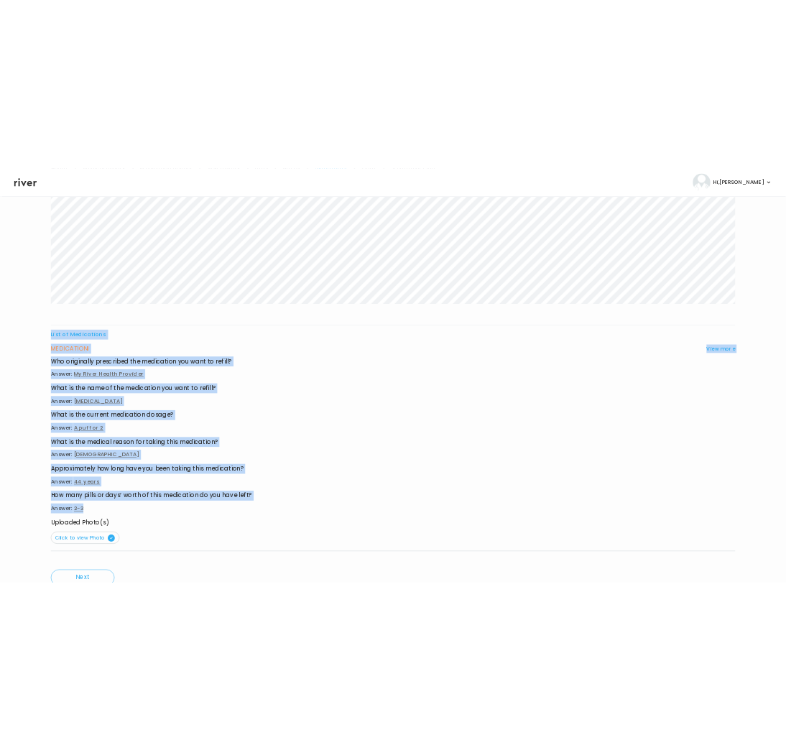
scroll to position [0, 0]
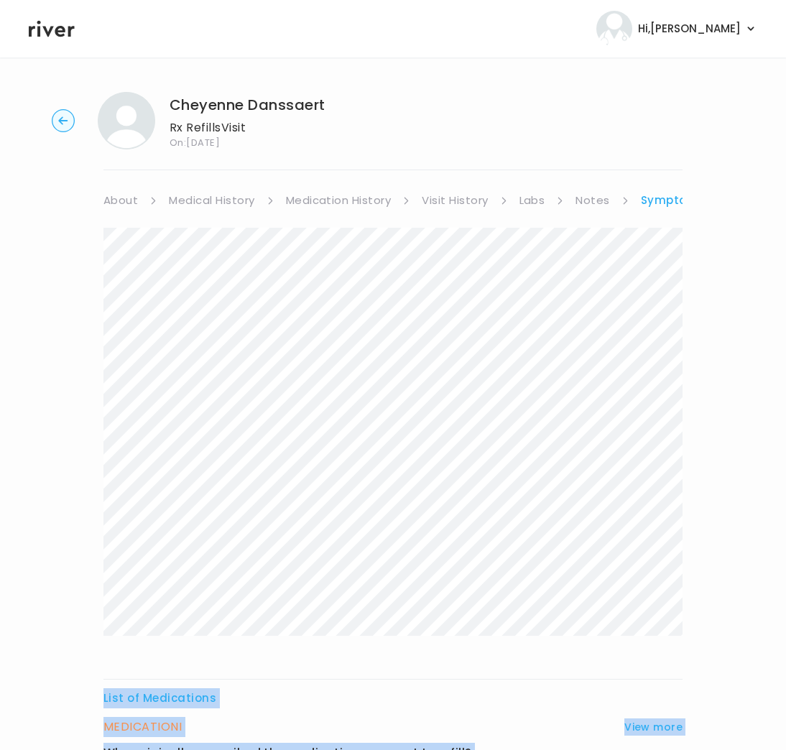
click at [127, 199] on link "About" at bounding box center [120, 200] width 34 height 20
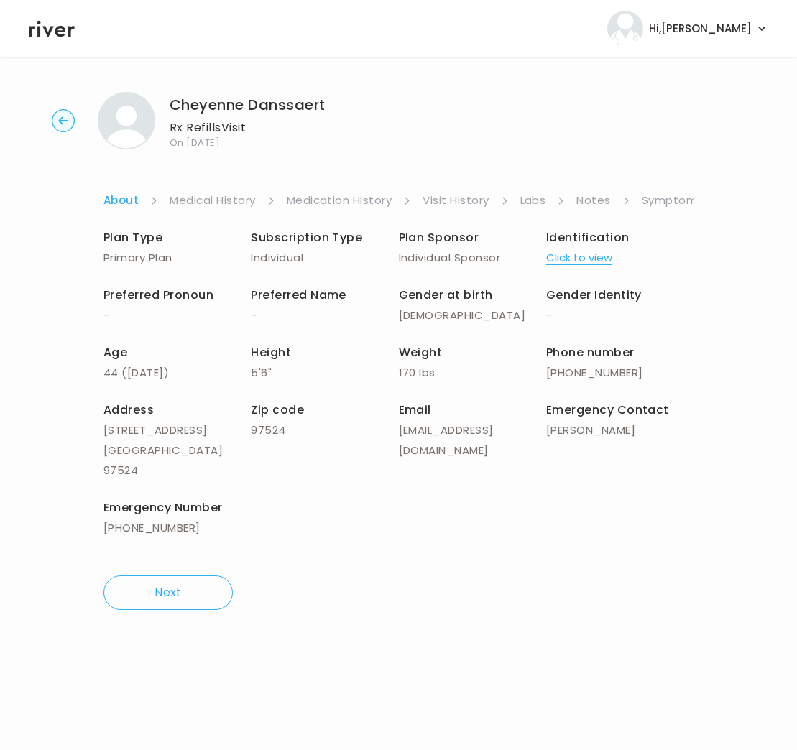
click at [673, 203] on link "Symptoms" at bounding box center [673, 200] width 62 height 20
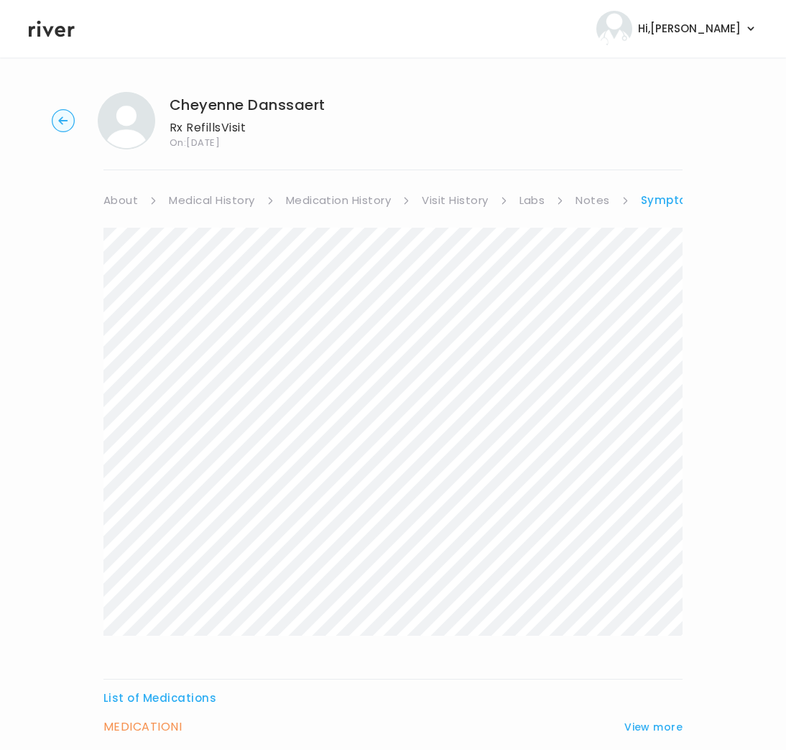
click at [342, 204] on link "Medication History" at bounding box center [339, 200] width 106 height 20
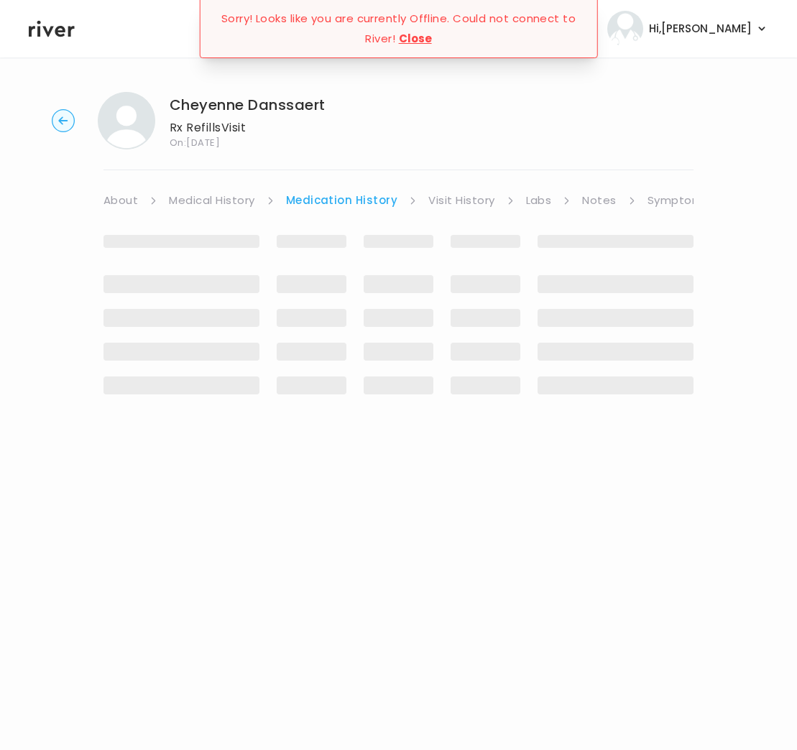
click at [522, 25] on div "Sorry! Looks like you are currently Offline. Could not connect to River! Close" at bounding box center [398, 28] width 399 height 59
click at [412, 103] on div "Cheyenne Danssaert Rx Refills Visit On: 12 Sep 2025" at bounding box center [398, 120] width 751 height 57
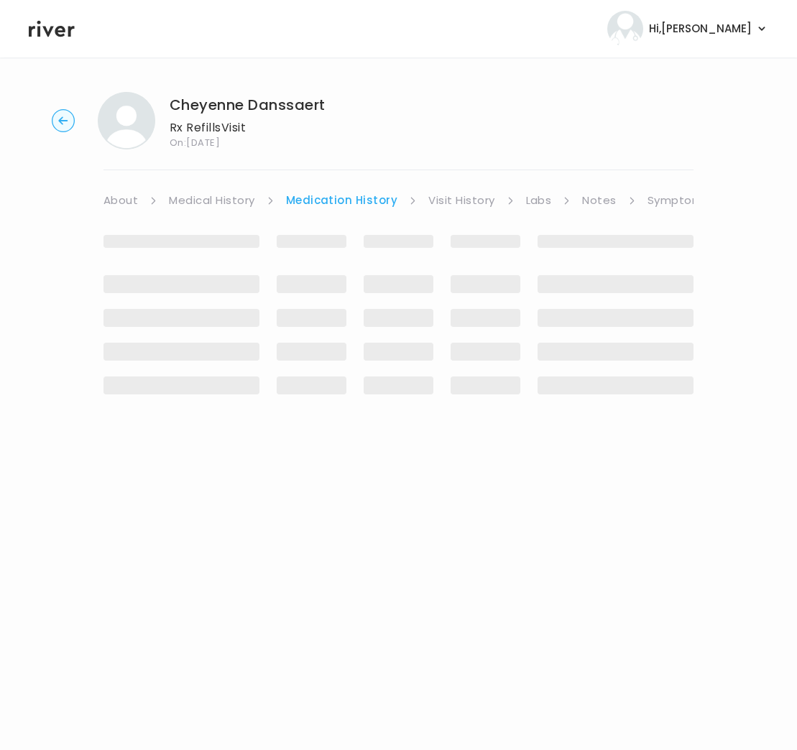
click at [471, 93] on div "Cheyenne Danssaert Rx Refills Visit On: 12 Sep 2025" at bounding box center [398, 120] width 751 height 57
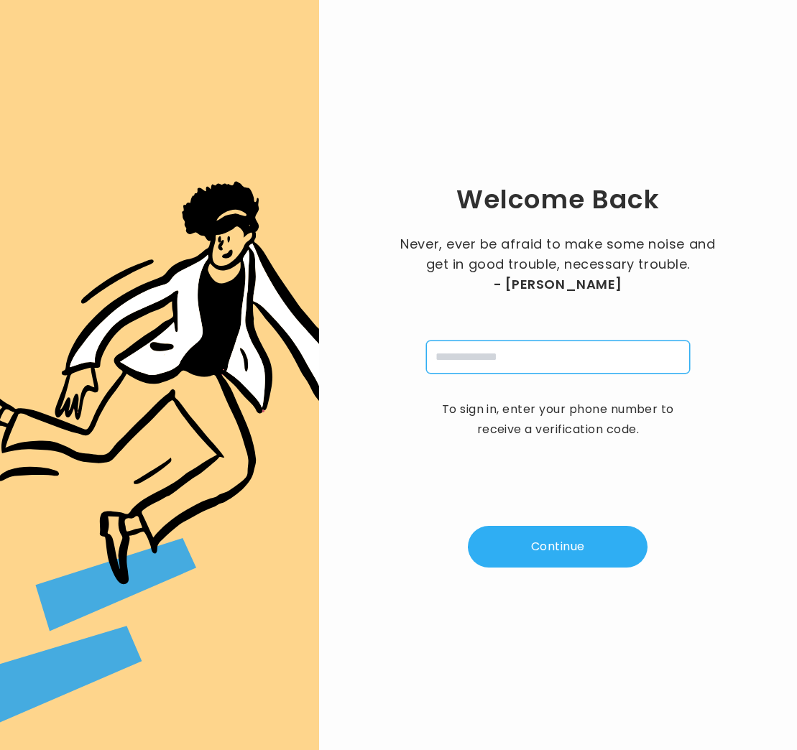
click at [471, 360] on input "tel" at bounding box center [558, 357] width 264 height 33
type input "**********"
click at [559, 556] on button "Continue" at bounding box center [558, 547] width 180 height 42
type input "*"
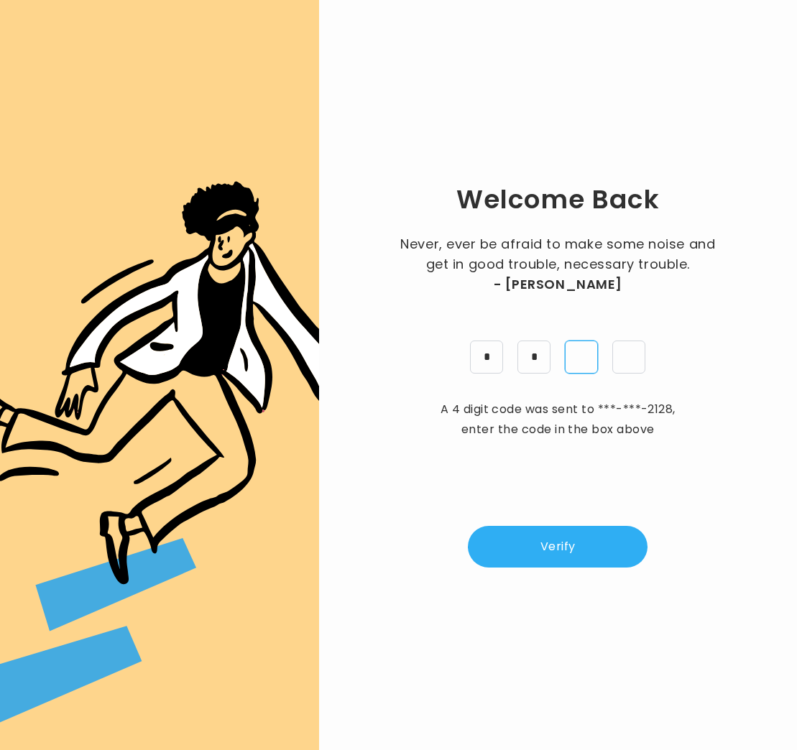
type input "*"
click at [594, 558] on button "Verify" at bounding box center [558, 547] width 180 height 42
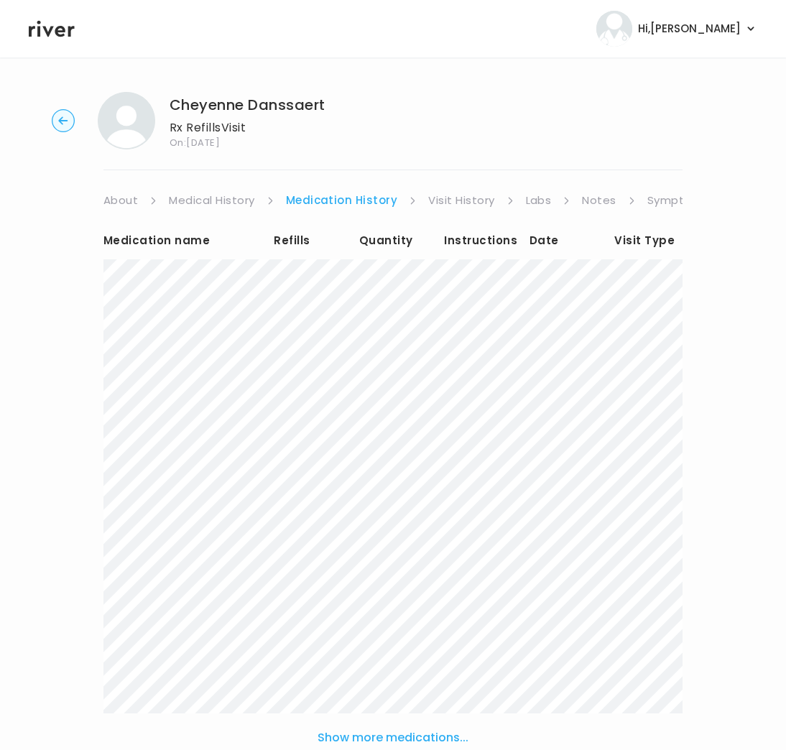
click at [670, 201] on link "Symptoms" at bounding box center [678, 200] width 62 height 20
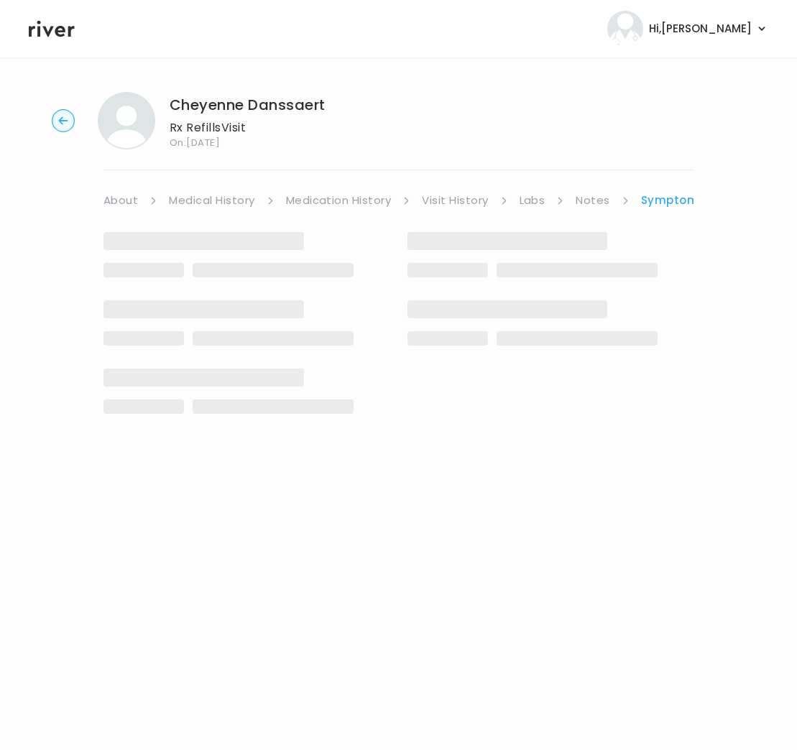
click at [670, 201] on link "Symptoms" at bounding box center [673, 200] width 65 height 20
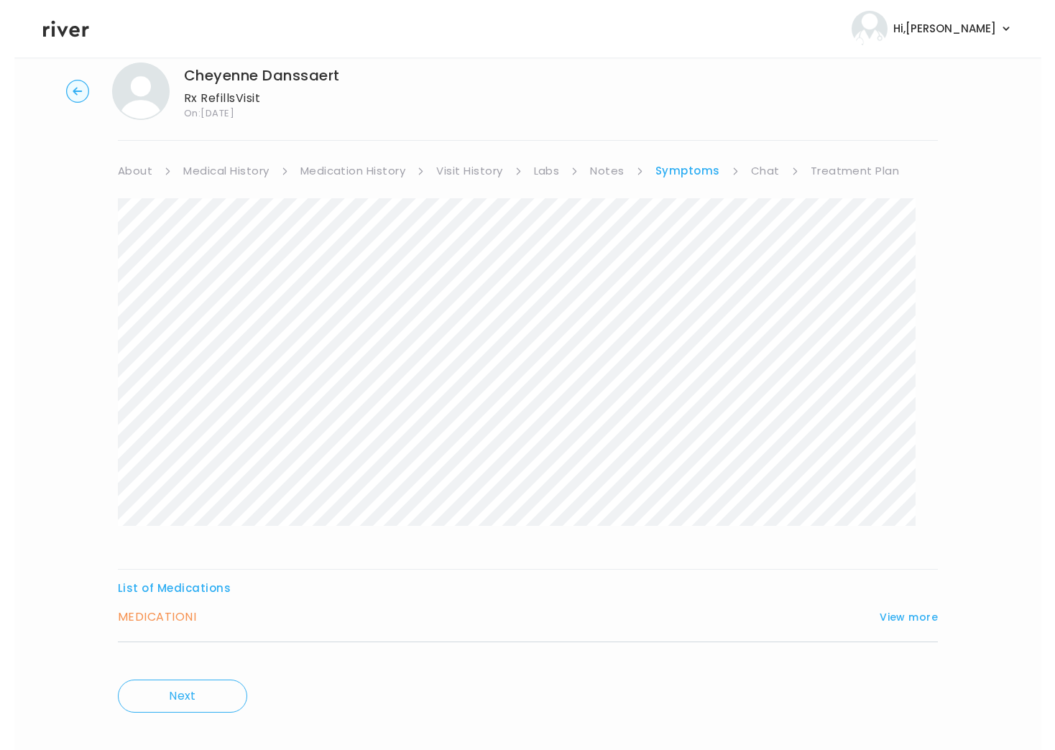
scroll to position [9, 0]
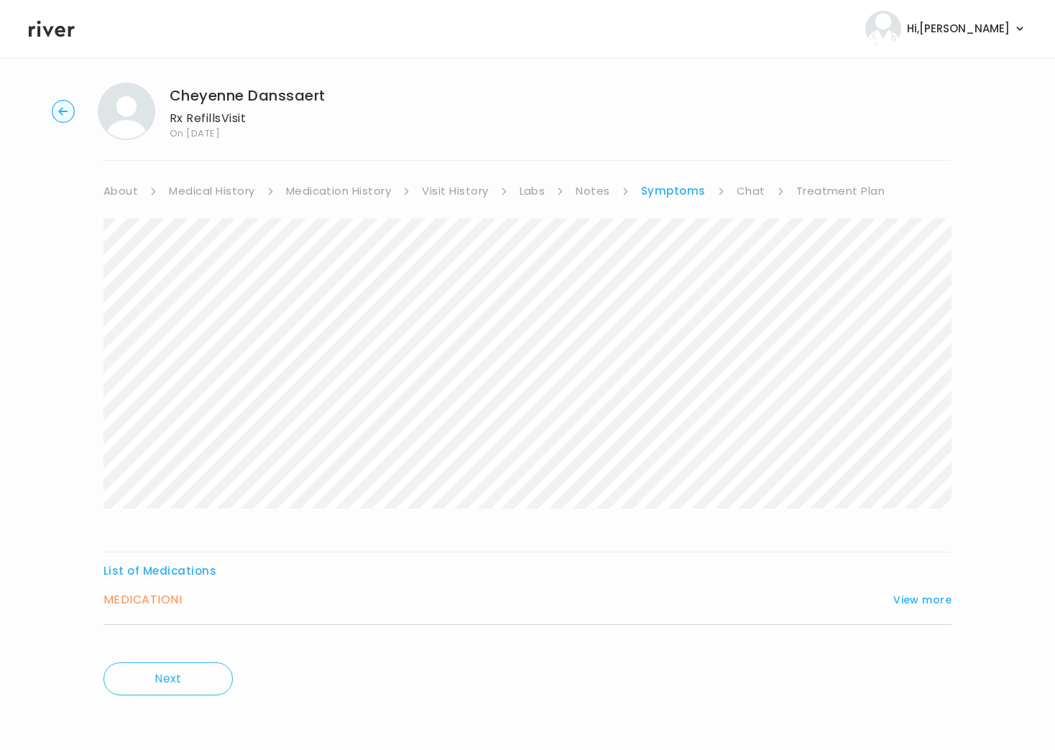
click at [796, 189] on link "Treatment Plan" at bounding box center [840, 191] width 89 height 20
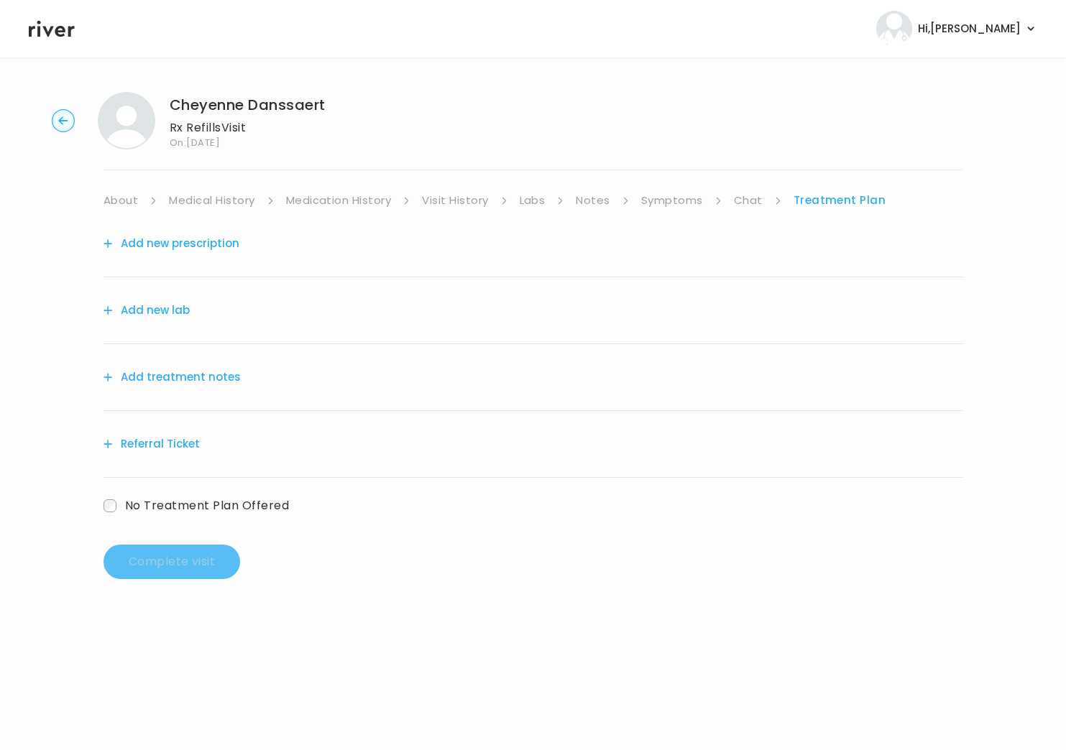
click at [193, 380] on button "Add treatment notes" at bounding box center [171, 377] width 137 height 20
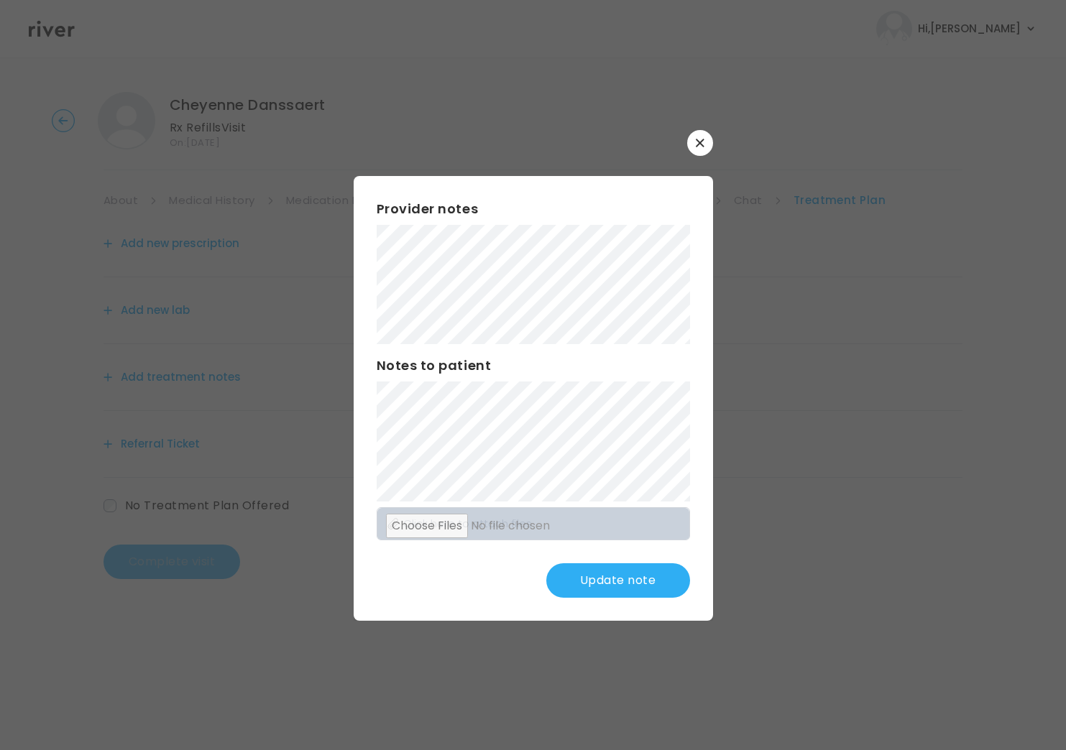
click at [626, 587] on button "Update note" at bounding box center [618, 580] width 144 height 34
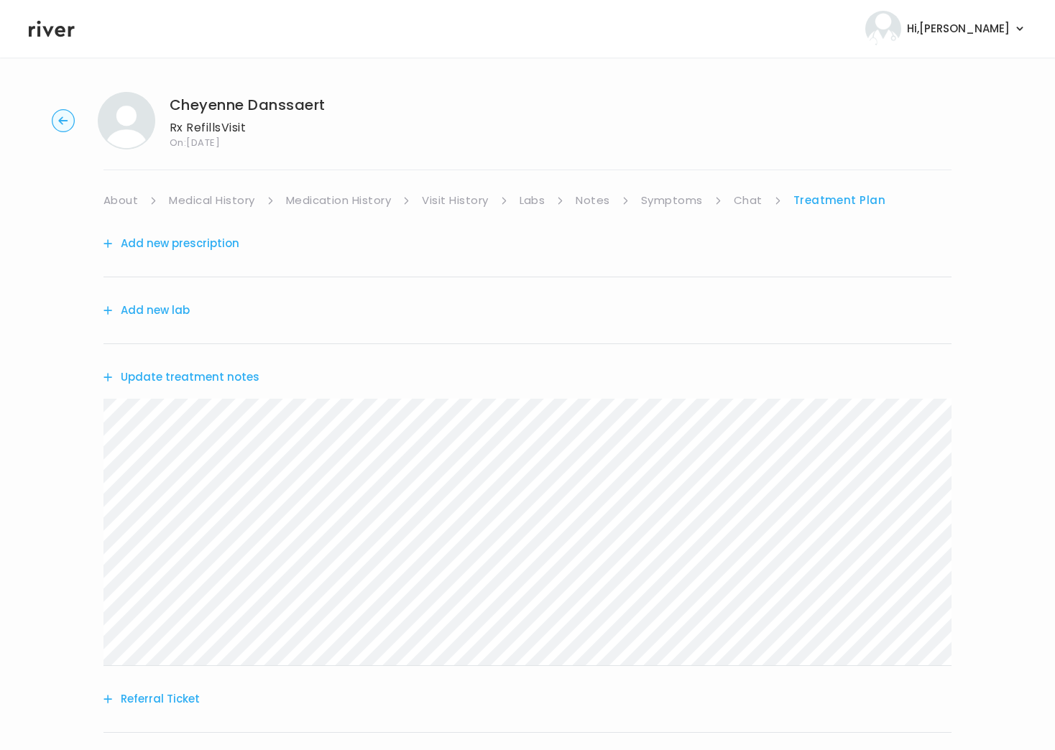
click at [180, 243] on button "Add new prescription" at bounding box center [171, 244] width 136 height 20
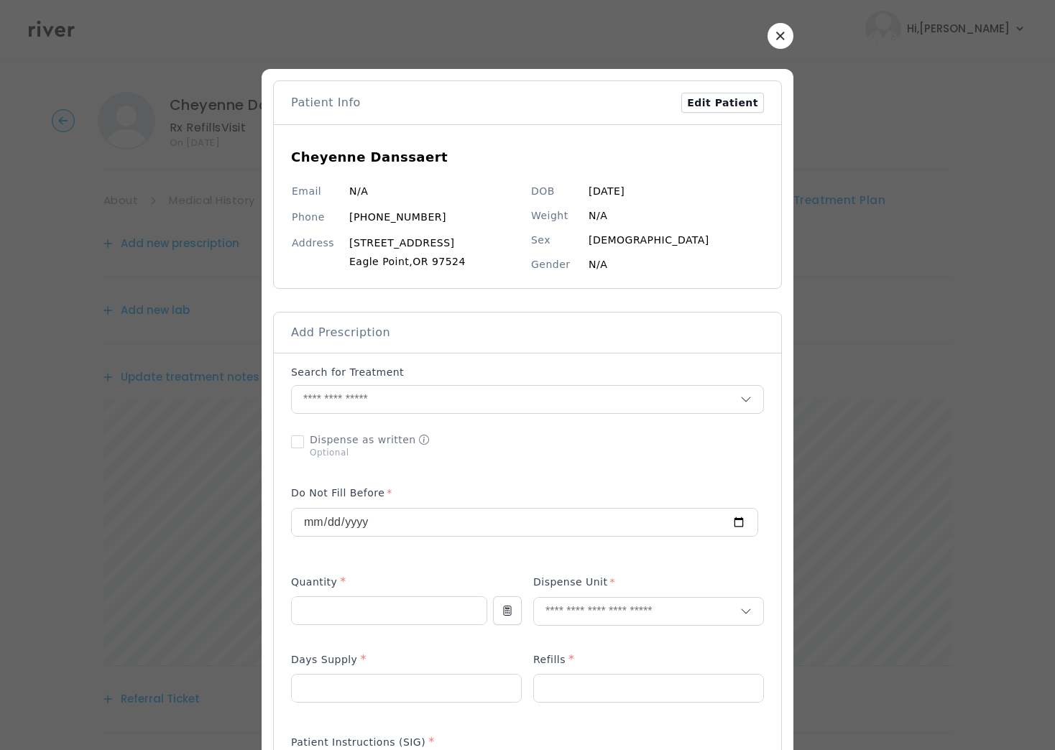
click at [776, 37] on icon "button" at bounding box center [780, 36] width 8 height 8
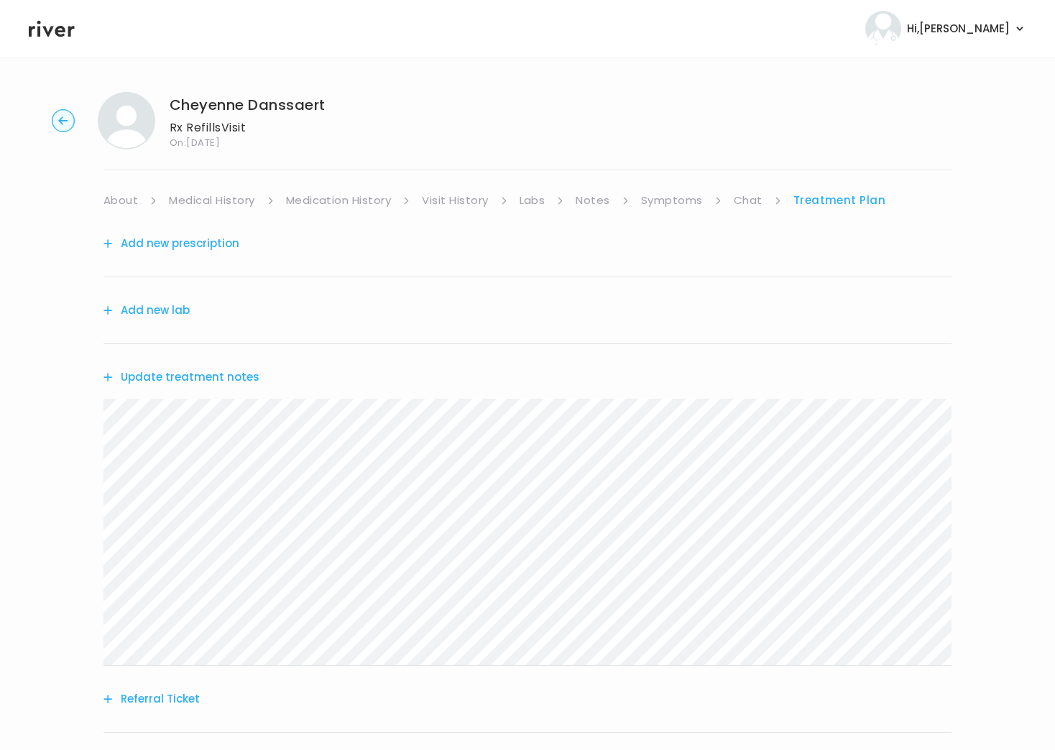
click at [320, 203] on link "Medication History" at bounding box center [339, 200] width 106 height 20
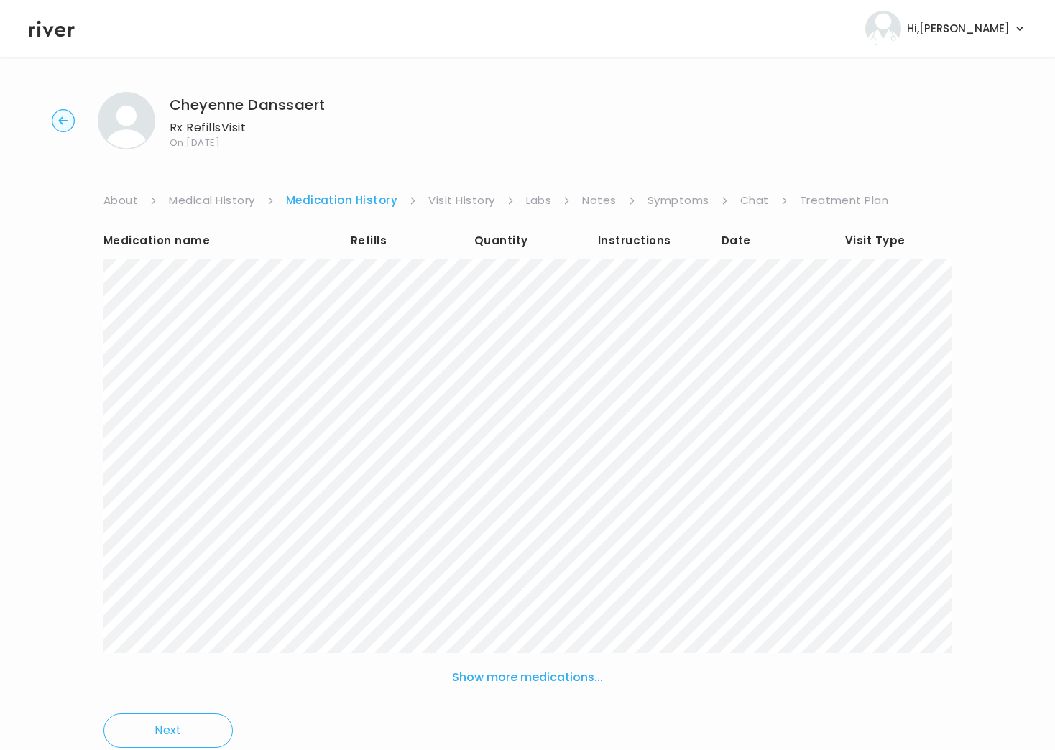
click at [796, 201] on link "Treatment Plan" at bounding box center [844, 200] width 89 height 20
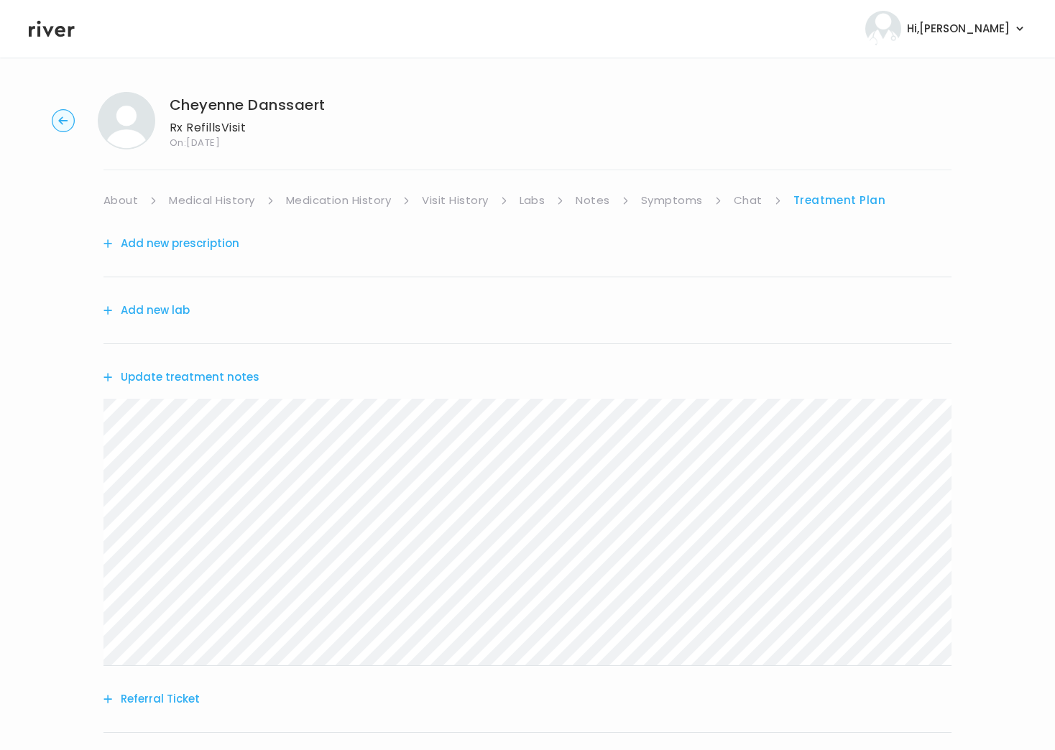
click at [196, 246] on button "Add new prescription" at bounding box center [171, 244] width 136 height 20
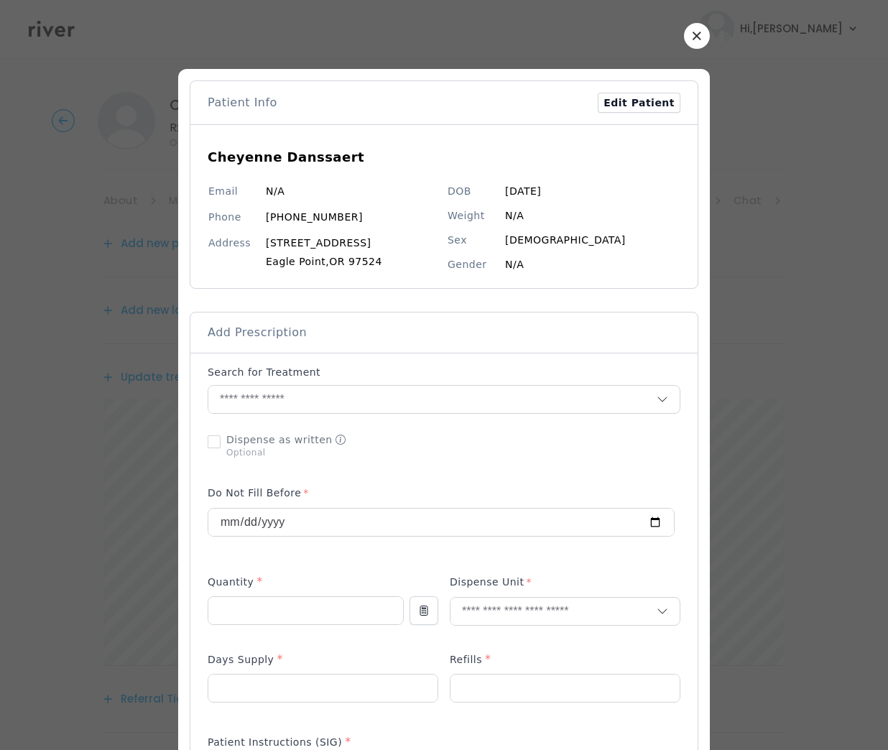
click at [267, 330] on span "Add Prescription" at bounding box center [257, 333] width 99 height 16
click at [269, 340] on span "Add Prescription" at bounding box center [257, 333] width 99 height 16
click at [295, 333] on div "Add Prescription" at bounding box center [444, 332] width 473 height 17
drag, startPoint x: 333, startPoint y: 330, endPoint x: 313, endPoint y: 339, distance: 21.5
click at [332, 330] on div "Add Prescription" at bounding box center [444, 332] width 473 height 17
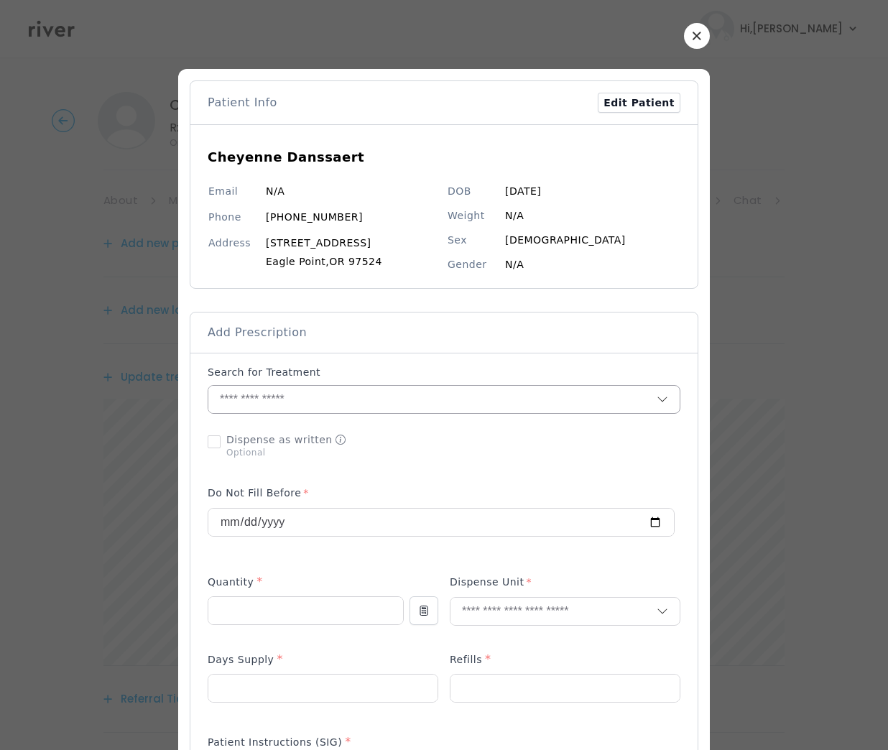
click at [259, 402] on input "text" at bounding box center [432, 399] width 448 height 27
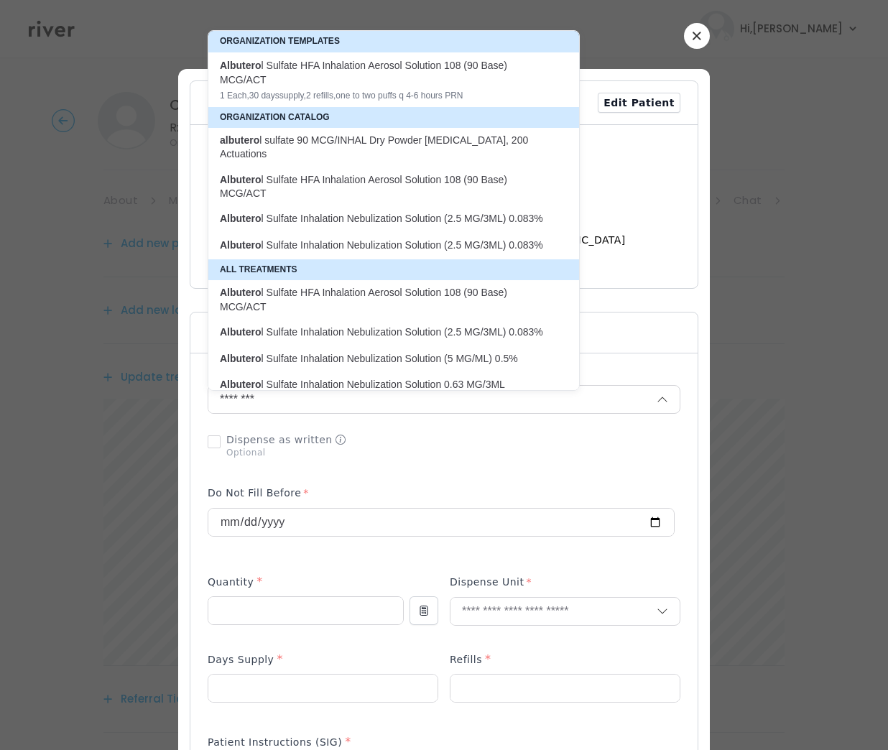
click at [379, 173] on p "Albutero l Sulfate HFA Inhalation Aerosol Solution 108 (90 Base) MCG/ACT" at bounding box center [385, 187] width 331 height 28
type input "**********"
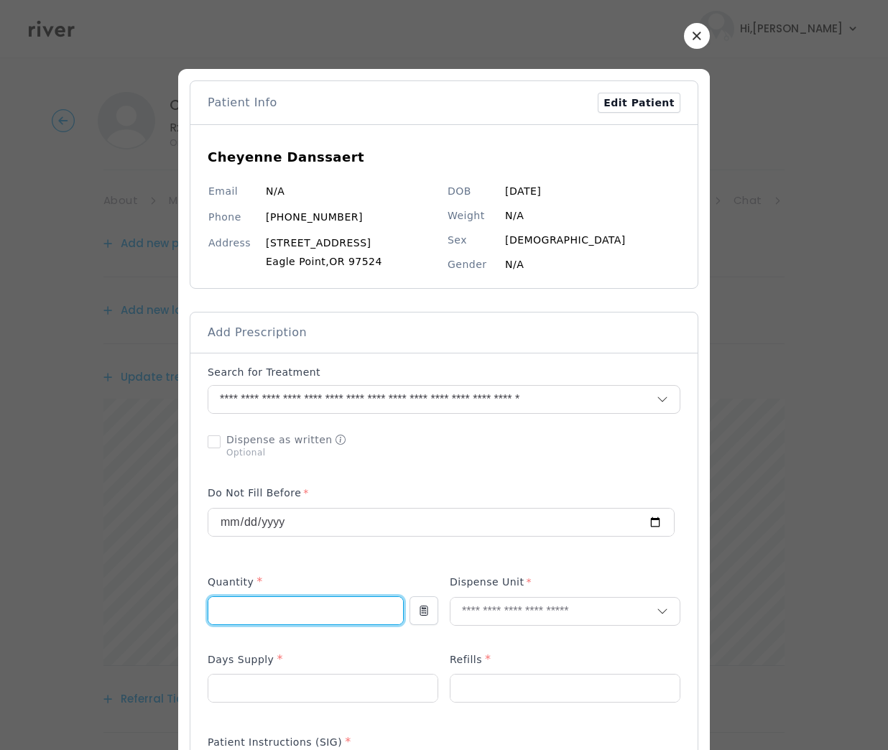
click at [231, 609] on input "number" at bounding box center [305, 610] width 195 height 27
type input "*"
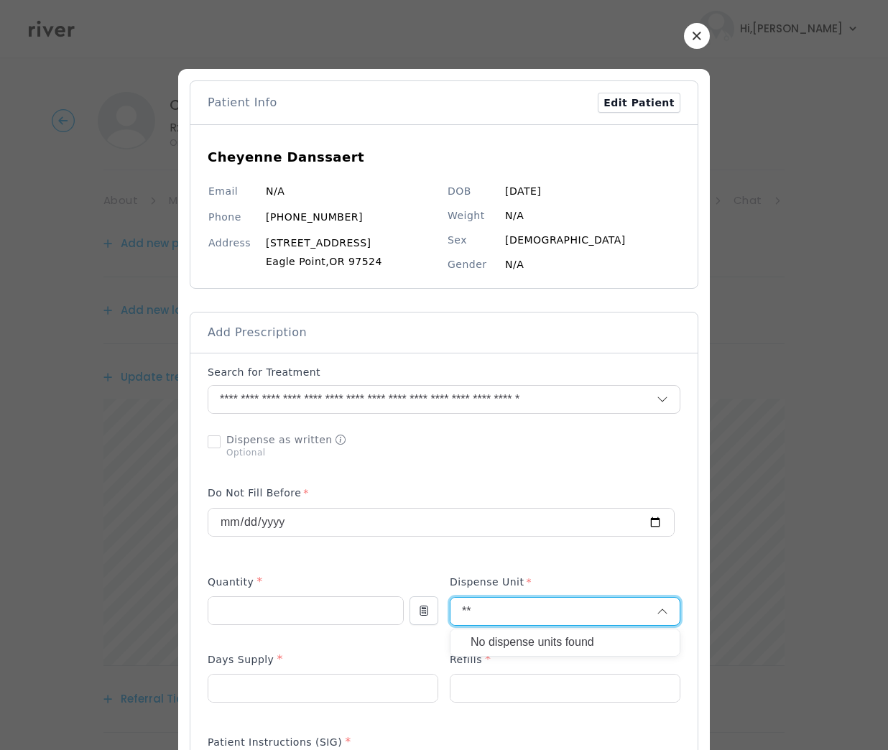
type input "*"
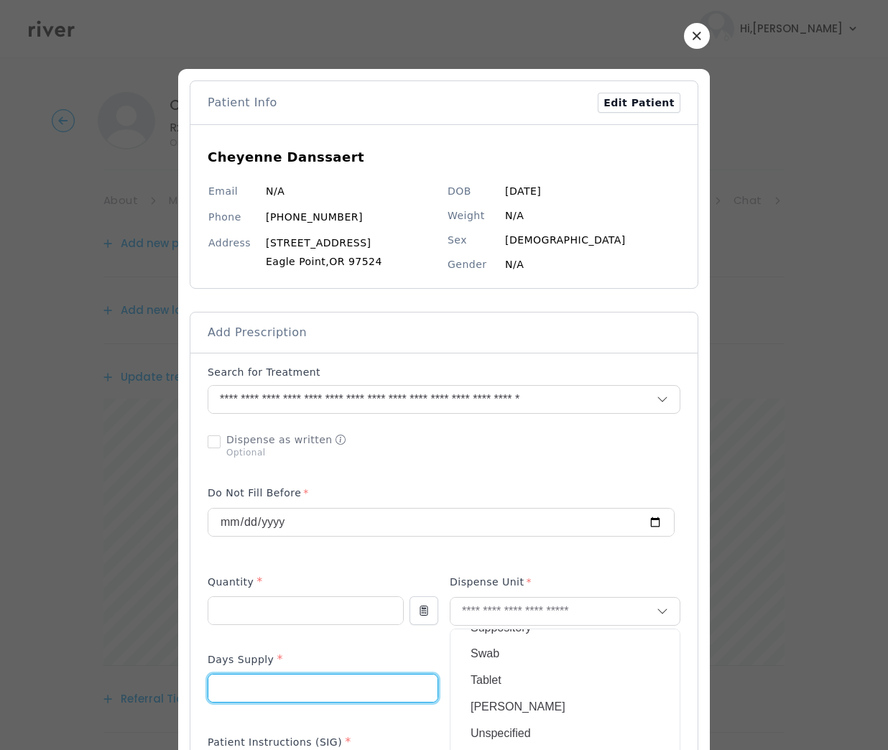
click at [245, 688] on input "number" at bounding box center [322, 688] width 229 height 27
type input "*"
click at [476, 608] on input "text" at bounding box center [554, 611] width 206 height 27
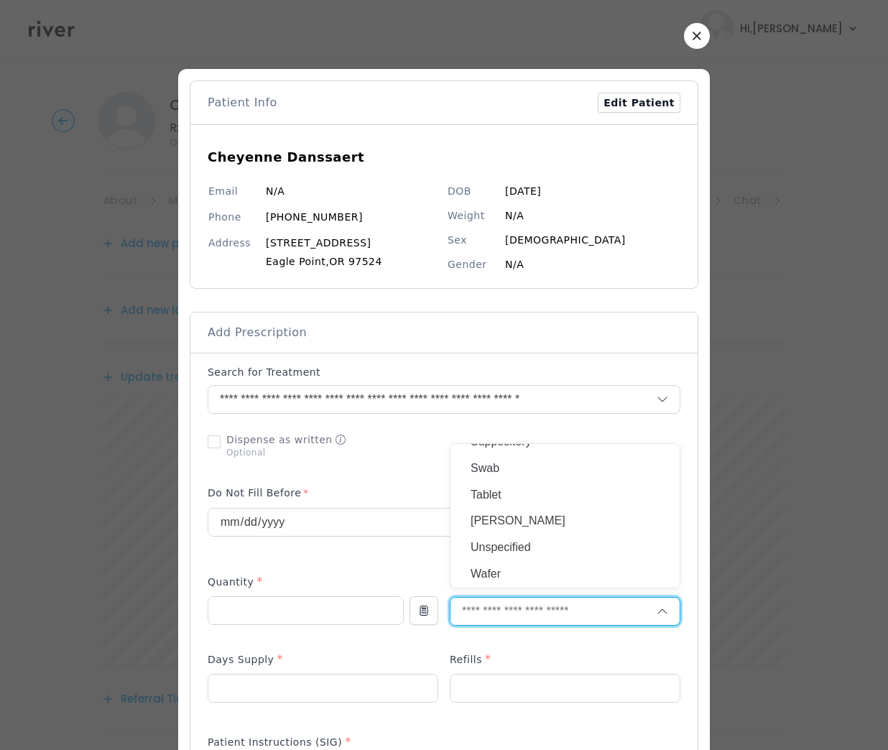
scroll to position [0, 0]
type input "**"
click at [474, 645] on p "Each" at bounding box center [565, 642] width 189 height 21
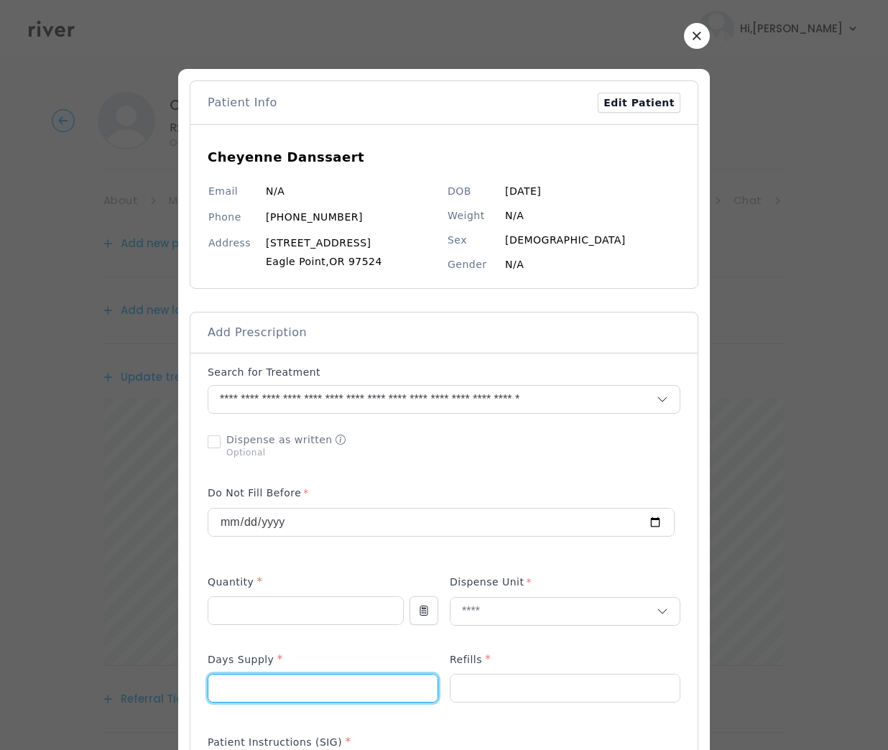
drag, startPoint x: 257, startPoint y: 693, endPoint x: 190, endPoint y: 684, distance: 67.5
click at [190, 684] on div "Add Prescription to Order" at bounding box center [443, 716] width 507 height 726
type input "**"
click at [476, 685] on input "number" at bounding box center [565, 688] width 229 height 27
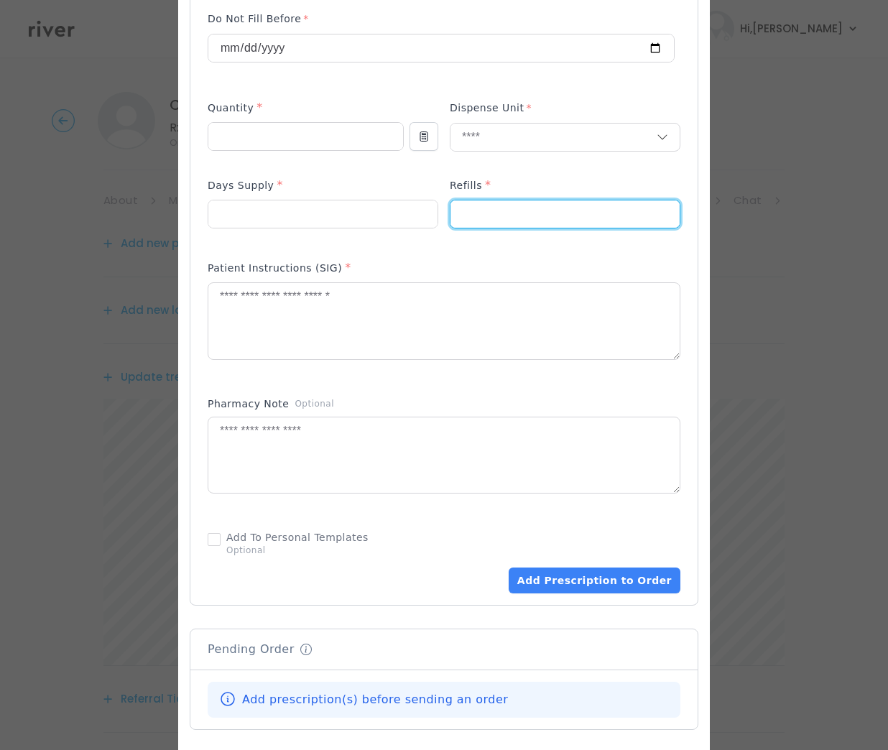
scroll to position [496, 0]
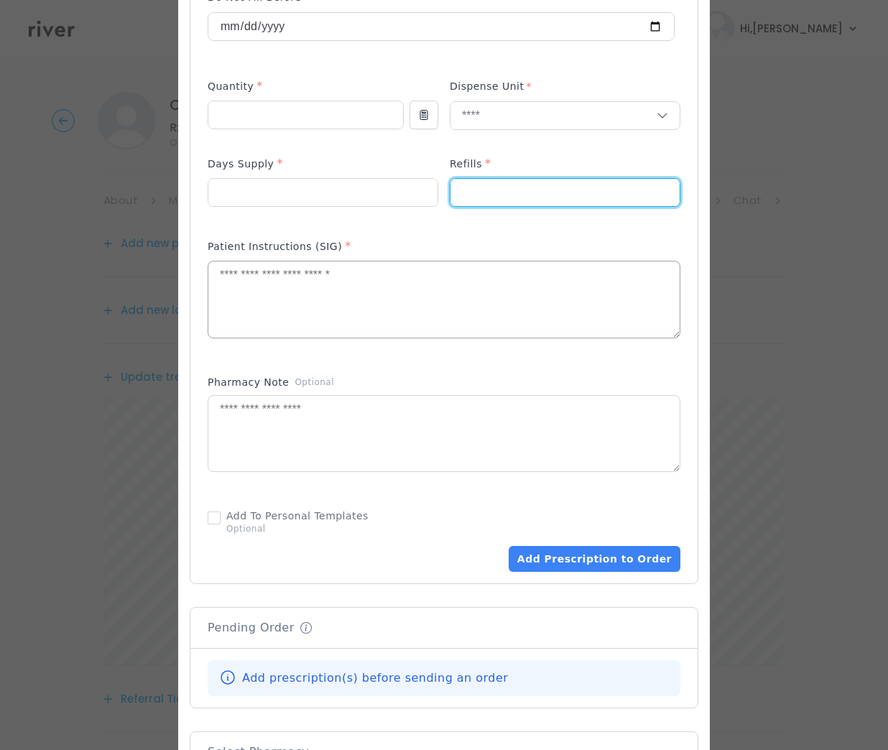
type input "*"
click at [303, 287] on textarea at bounding box center [443, 300] width 471 height 76
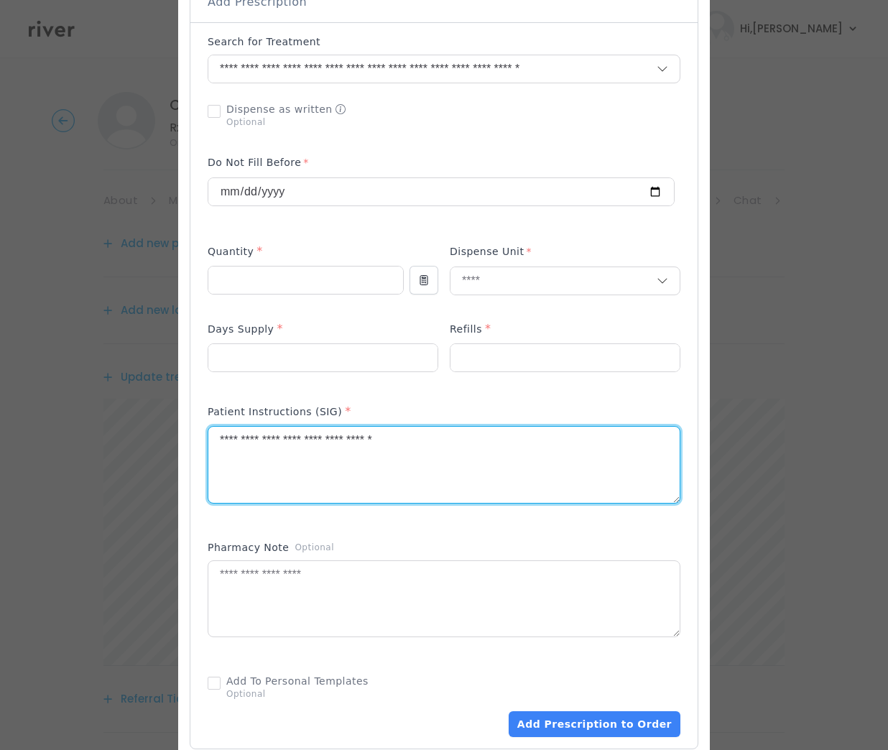
scroll to position [331, 0]
type textarea "**********"
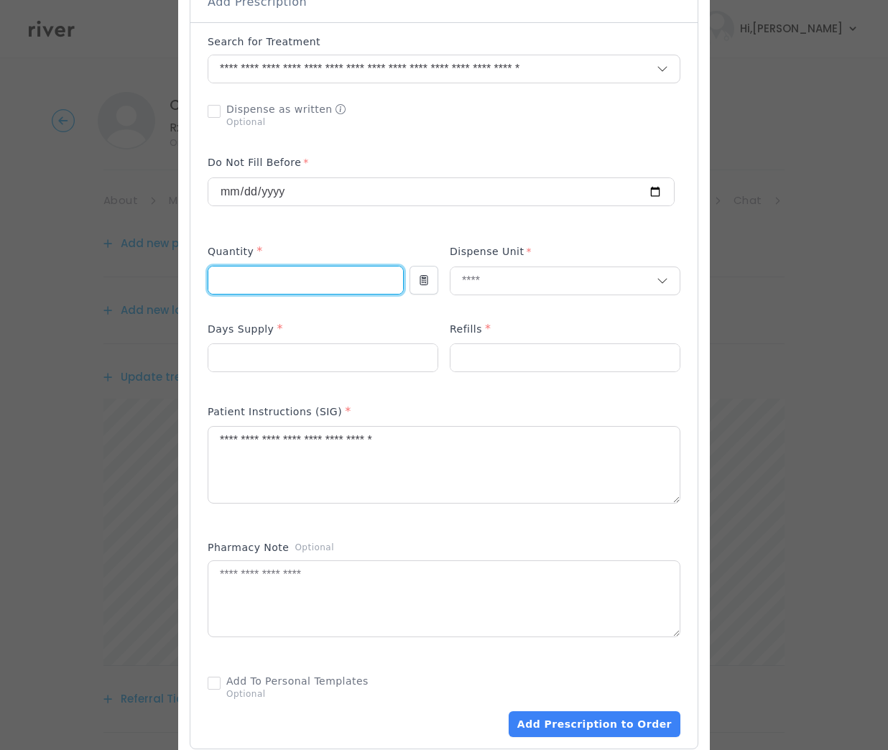
drag, startPoint x: 229, startPoint y: 278, endPoint x: 155, endPoint y: 281, distance: 74.1
click at [167, 282] on div "​" at bounding box center [444, 448] width 888 height 1558
type input "*"
